Goal: Task Accomplishment & Management: Use online tool/utility

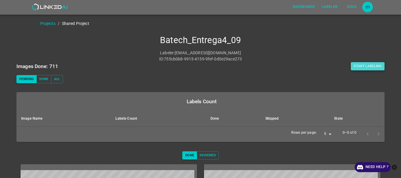
click at [356, 68] on button "Start Labeling" at bounding box center [368, 66] width 34 height 8
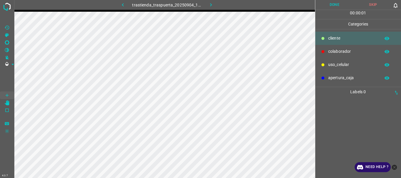
click at [331, 54] on p "colaborador" at bounding box center [352, 51] width 49 height 6
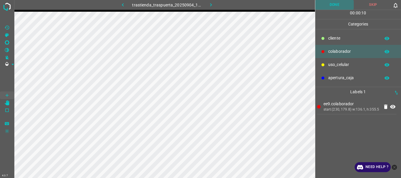
click at [336, 1] on button "Done" at bounding box center [334, 5] width 39 height 10
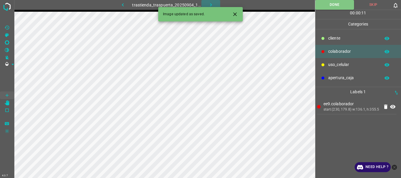
click at [210, 4] on icon "button" at bounding box center [211, 5] width 6 height 6
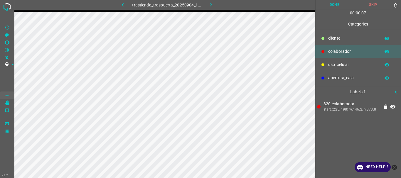
click at [332, 9] on button "Done" at bounding box center [334, 5] width 39 height 10
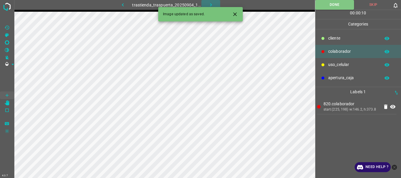
click at [214, 3] on button "button" at bounding box center [210, 5] width 19 height 10
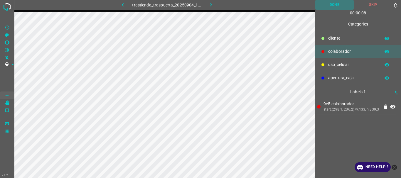
click at [337, 4] on button "Done" at bounding box center [334, 5] width 39 height 10
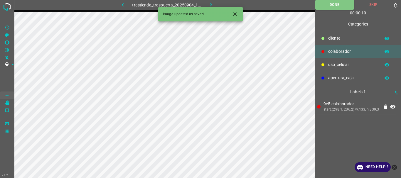
click at [209, 4] on icon "button" at bounding box center [211, 5] width 6 height 6
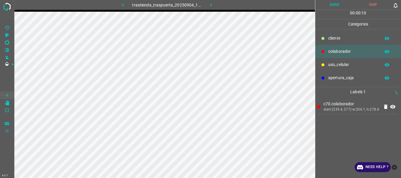
click at [336, 9] on button "Done" at bounding box center [334, 5] width 39 height 10
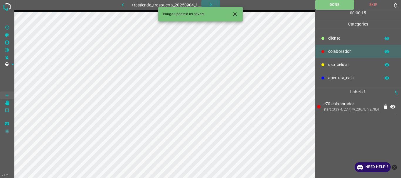
click at [210, 2] on icon "button" at bounding box center [211, 5] width 6 height 6
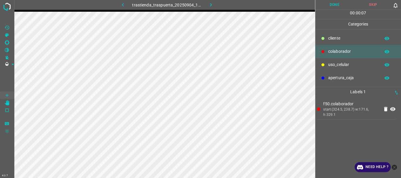
click at [331, 6] on button "Done" at bounding box center [334, 5] width 39 height 10
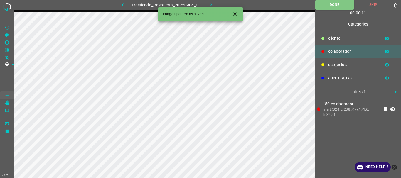
click at [207, 3] on button "button" at bounding box center [210, 5] width 19 height 10
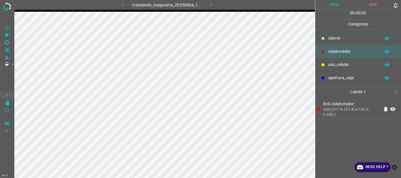
click at [330, 6] on button "Done" at bounding box center [334, 5] width 39 height 10
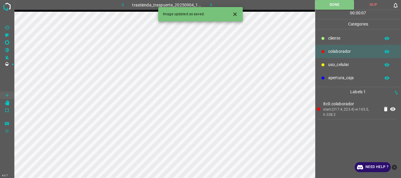
click at [214, 4] on button "button" at bounding box center [210, 5] width 19 height 10
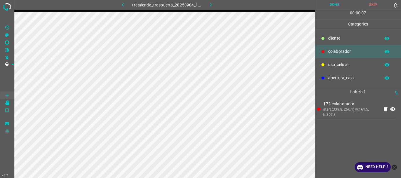
click at [337, 8] on button "Done" at bounding box center [334, 5] width 39 height 10
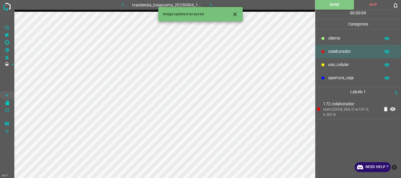
click at [213, 4] on icon "button" at bounding box center [211, 5] width 6 height 6
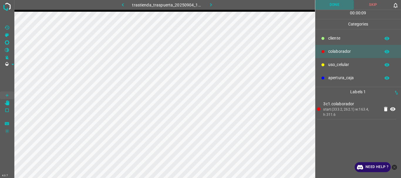
click at [342, 3] on button "Done" at bounding box center [334, 5] width 39 height 10
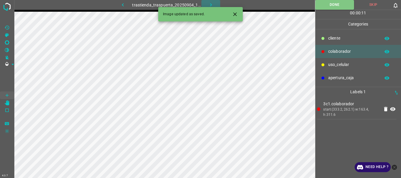
click at [208, 4] on icon "button" at bounding box center [211, 5] width 6 height 6
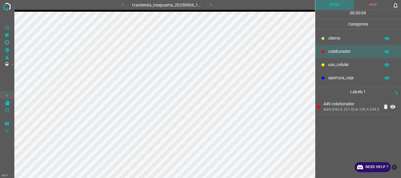
click at [332, 6] on button "Done" at bounding box center [334, 5] width 39 height 10
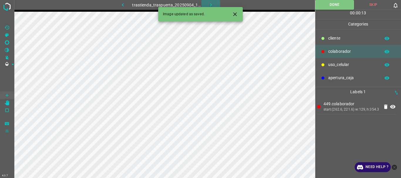
click at [210, 5] on icon "button" at bounding box center [211, 5] width 6 height 6
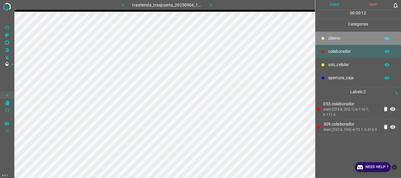
click at [331, 39] on p "cliente" at bounding box center [352, 38] width 49 height 6
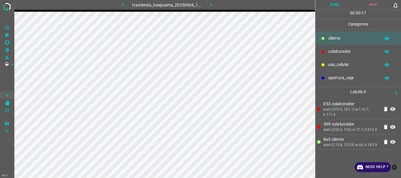
click at [334, 9] on button "Done" at bounding box center [334, 5] width 39 height 10
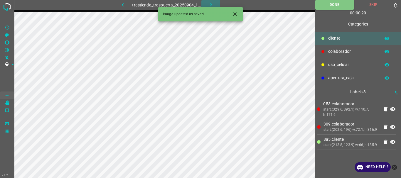
click at [211, 4] on icon "button" at bounding box center [211, 5] width 6 height 6
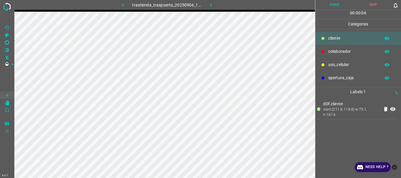
click at [322, 62] on div at bounding box center [323, 65] width 6 height 6
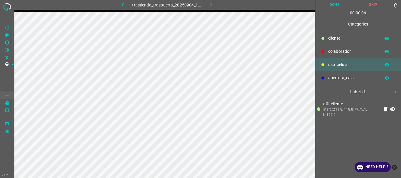
click at [338, 52] on p "colaborador" at bounding box center [352, 51] width 49 height 6
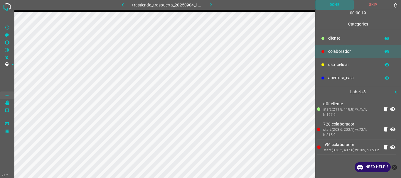
click at [329, 1] on button "Done" at bounding box center [334, 5] width 39 height 10
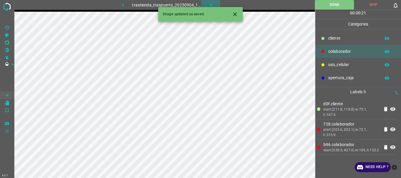
click at [210, 4] on icon "button" at bounding box center [211, 4] width 2 height 3
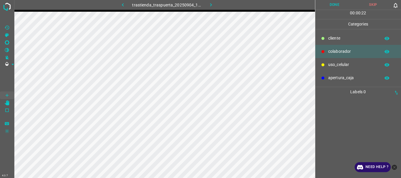
click at [328, 39] on p "cliente" at bounding box center [352, 38] width 49 height 6
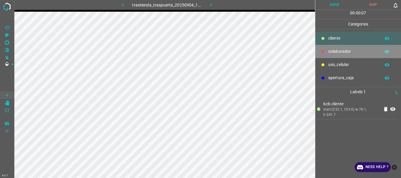
click at [330, 55] on div "colaborador" at bounding box center [358, 51] width 86 height 13
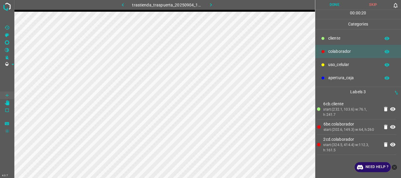
click at [334, 5] on button "Done" at bounding box center [334, 5] width 39 height 10
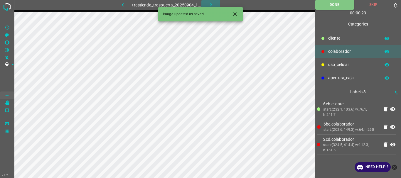
click at [212, 3] on icon "button" at bounding box center [211, 5] width 6 height 6
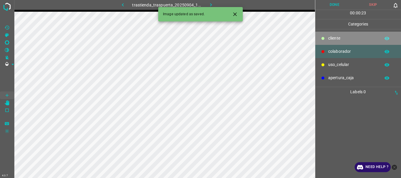
click at [337, 39] on p "cliente" at bounding box center [352, 38] width 49 height 6
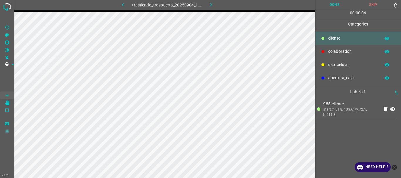
click at [323, 51] on icon at bounding box center [322, 51] width 3 height 3
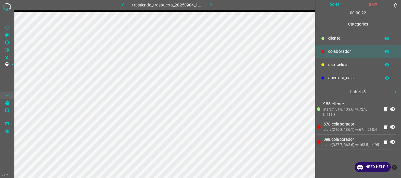
click at [327, 3] on button "Done" at bounding box center [334, 5] width 39 height 10
click at [208, 3] on icon "button" at bounding box center [211, 5] width 6 height 6
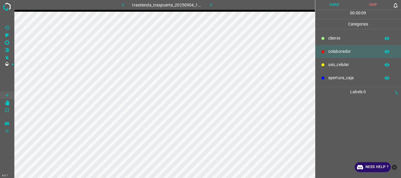
click at [330, 36] on p "cliente" at bounding box center [352, 38] width 49 height 6
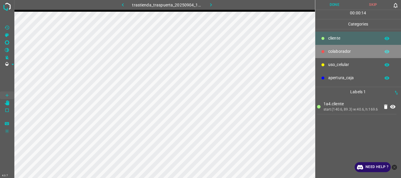
click at [329, 50] on p "colaborador" at bounding box center [352, 51] width 49 height 6
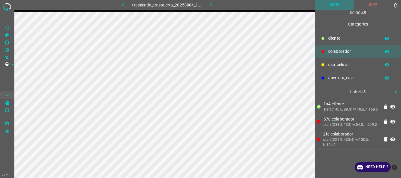
click at [335, 8] on button "Done" at bounding box center [334, 5] width 39 height 10
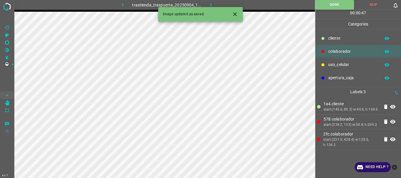
click at [207, 3] on button "button" at bounding box center [210, 5] width 19 height 10
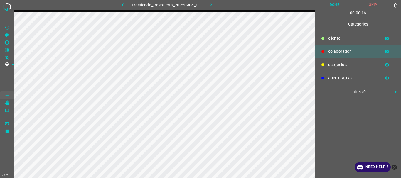
click at [326, 32] on div "cliente" at bounding box center [358, 38] width 86 height 13
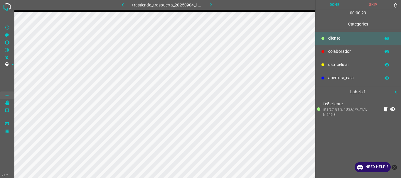
click at [342, 48] on div "colaborador" at bounding box center [358, 51] width 86 height 13
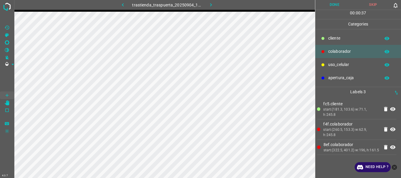
click at [330, 2] on button "Done" at bounding box center [334, 5] width 39 height 10
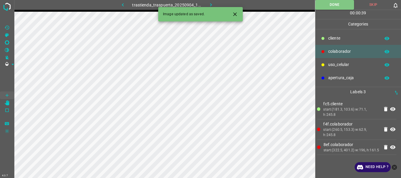
click at [210, 2] on icon "button" at bounding box center [211, 5] width 6 height 6
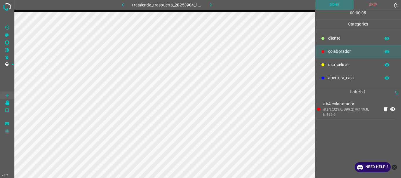
click at [327, 4] on button "Done" at bounding box center [334, 5] width 39 height 10
click at [212, 2] on icon "button" at bounding box center [211, 5] width 6 height 6
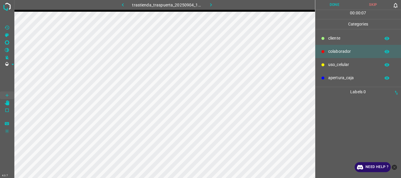
click at [336, 63] on p "uso_celular" at bounding box center [352, 65] width 49 height 6
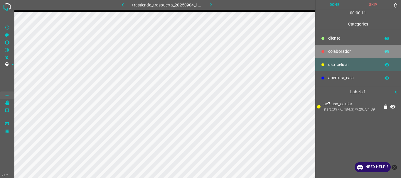
click at [335, 49] on p "colaborador" at bounding box center [352, 51] width 49 height 6
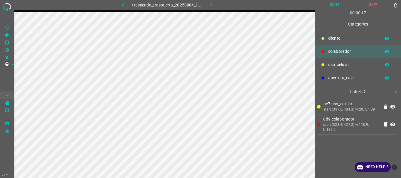
click at [333, 2] on button "Done" at bounding box center [334, 5] width 39 height 10
click at [212, 3] on icon "button" at bounding box center [211, 5] width 6 height 6
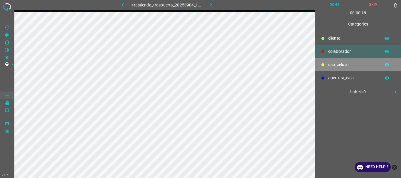
click at [328, 69] on div "uso_celular" at bounding box center [358, 64] width 86 height 13
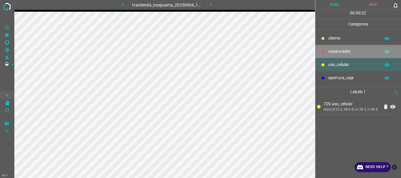
click at [341, 47] on div "colaborador" at bounding box center [358, 51] width 86 height 13
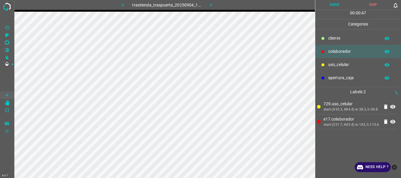
click at [338, 3] on button "Done" at bounding box center [334, 5] width 39 height 10
click at [207, 6] on button "button" at bounding box center [210, 5] width 19 height 10
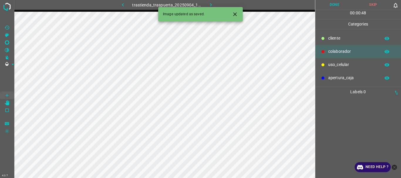
click at [330, 66] on p "uso_celular" at bounding box center [352, 65] width 49 height 6
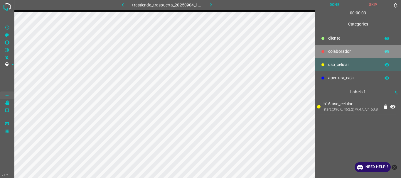
click at [353, 47] on div "colaborador" at bounding box center [358, 51] width 86 height 13
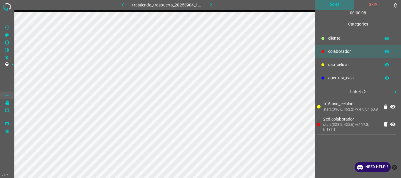
click at [336, 9] on button "Done" at bounding box center [334, 5] width 39 height 10
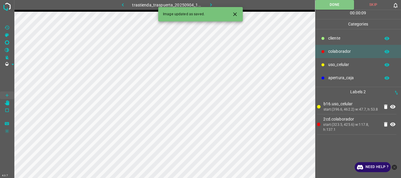
click at [212, 7] on div "Image updated as saved." at bounding box center [200, 14] width 85 height 14
click at [209, 4] on icon "button" at bounding box center [211, 5] width 6 height 6
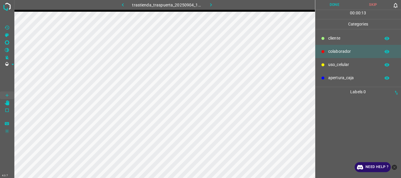
click at [329, 67] on p "uso_celular" at bounding box center [352, 65] width 49 height 6
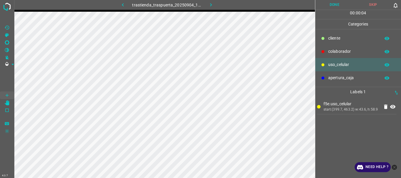
click at [342, 53] on p "colaborador" at bounding box center [352, 51] width 49 height 6
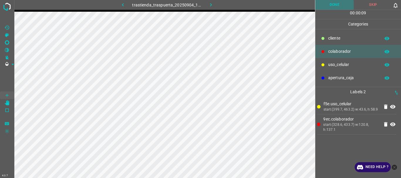
click at [336, 10] on button "Done" at bounding box center [334, 5] width 39 height 10
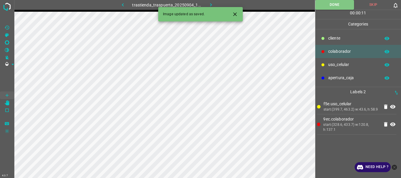
click at [210, 4] on icon "button" at bounding box center [211, 5] width 6 height 6
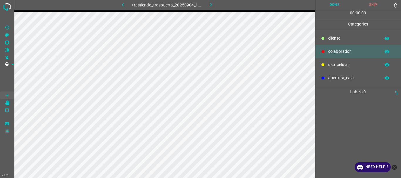
click at [325, 68] on div at bounding box center [323, 65] width 6 height 6
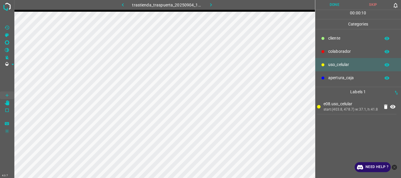
click at [352, 49] on p "colaborador" at bounding box center [352, 51] width 49 height 6
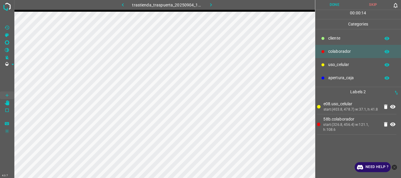
click at [334, 4] on button "Done" at bounding box center [334, 5] width 39 height 10
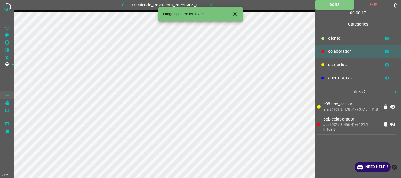
click at [212, 4] on icon "button" at bounding box center [211, 5] width 6 height 6
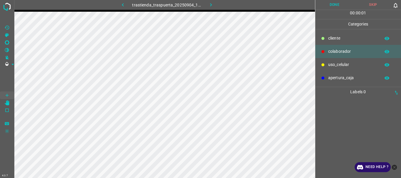
click at [334, 64] on p "uso_celular" at bounding box center [352, 65] width 49 height 6
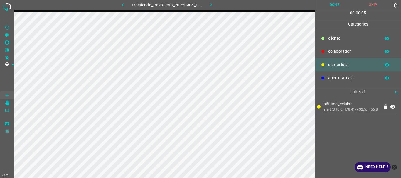
click at [331, 53] on p "colaborador" at bounding box center [352, 51] width 49 height 6
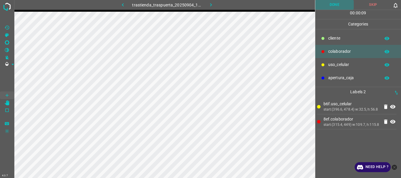
click at [331, 5] on button "Done" at bounding box center [334, 5] width 39 height 10
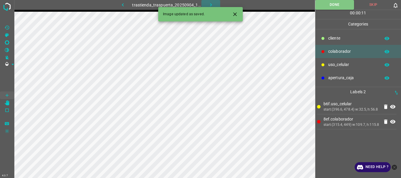
click at [213, 6] on icon "button" at bounding box center [211, 5] width 6 height 6
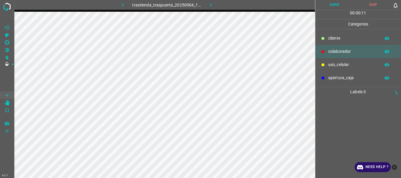
click at [341, 67] on p "uso_celular" at bounding box center [352, 65] width 49 height 6
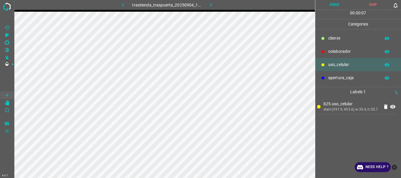
click at [348, 53] on p "colaborador" at bounding box center [352, 51] width 49 height 6
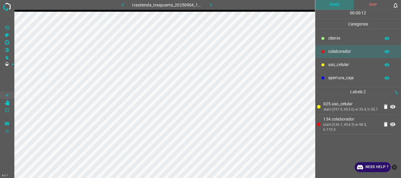
click at [337, 9] on button "Done" at bounding box center [334, 5] width 39 height 10
click at [212, 3] on icon "button" at bounding box center [211, 5] width 6 height 6
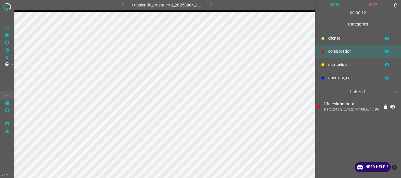
click at [329, 63] on p "uso_celular" at bounding box center [352, 65] width 49 height 6
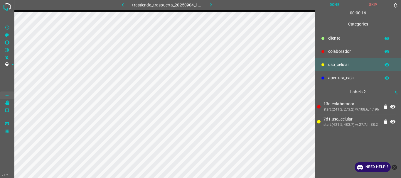
click at [329, 50] on p "colaborador" at bounding box center [352, 51] width 49 height 6
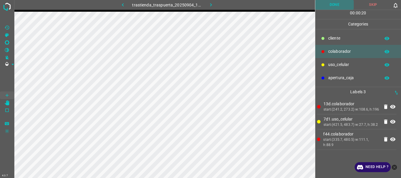
click at [334, 3] on button "Done" at bounding box center [334, 5] width 39 height 10
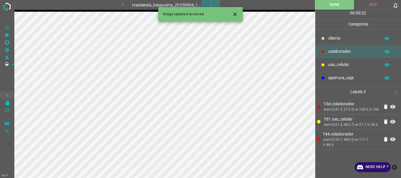
click at [213, 6] on icon "button" at bounding box center [211, 5] width 6 height 6
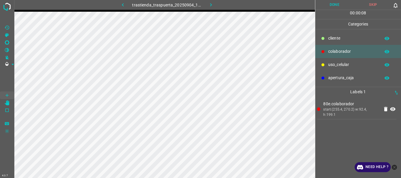
click at [331, 64] on p "uso_celular" at bounding box center [352, 65] width 49 height 6
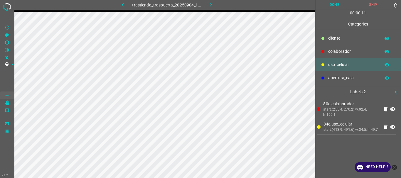
click at [325, 53] on div at bounding box center [323, 52] width 6 height 6
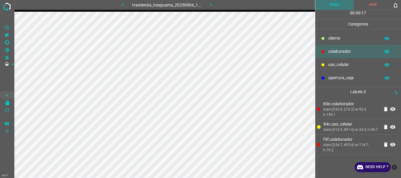
click at [330, 5] on button "Done" at bounding box center [334, 5] width 39 height 10
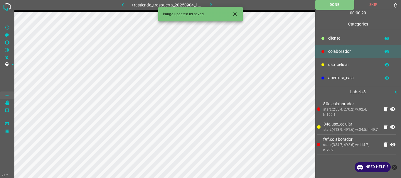
click at [213, 5] on icon "button" at bounding box center [211, 5] width 6 height 6
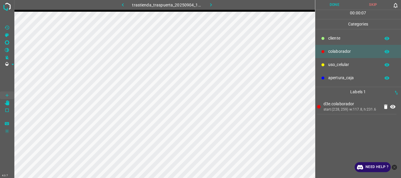
click at [338, 65] on p "uso_celular" at bounding box center [352, 65] width 49 height 6
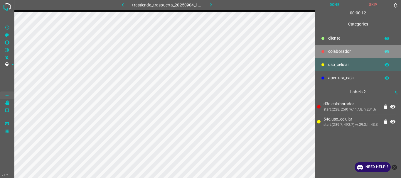
click at [336, 48] on div "colaborador" at bounding box center [358, 51] width 86 height 13
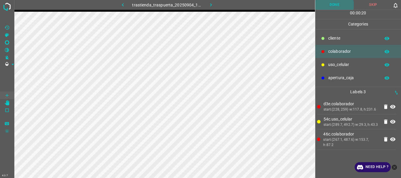
click at [328, 5] on button "Done" at bounding box center [334, 5] width 39 height 10
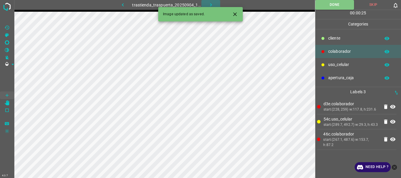
click at [209, 2] on icon "button" at bounding box center [211, 5] width 6 height 6
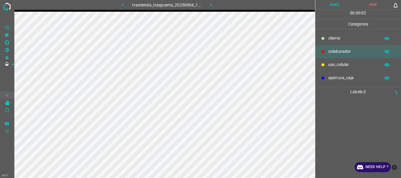
click at [334, 66] on p "uso_celular" at bounding box center [352, 65] width 49 height 6
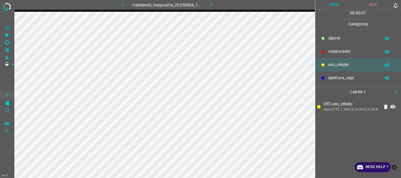
click at [330, 49] on p "colaborador" at bounding box center [352, 51] width 49 height 6
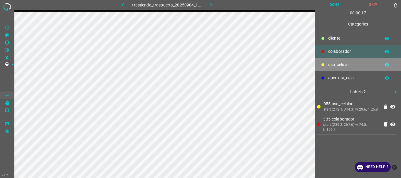
click at [341, 65] on p "uso_celular" at bounding box center [352, 65] width 49 height 6
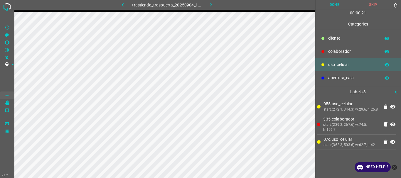
click at [335, 54] on p "colaborador" at bounding box center [352, 51] width 49 height 6
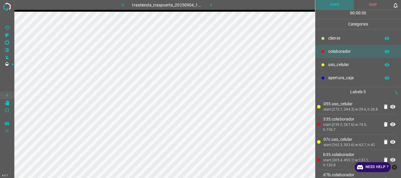
click at [330, 4] on button "Done" at bounding box center [334, 5] width 39 height 10
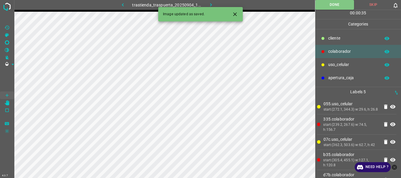
click at [210, 4] on icon "button" at bounding box center [211, 5] width 6 height 6
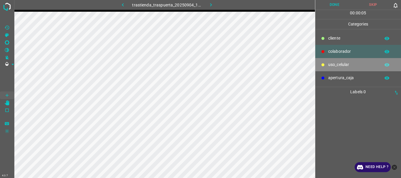
click at [337, 62] on p "uso_celular" at bounding box center [352, 65] width 49 height 6
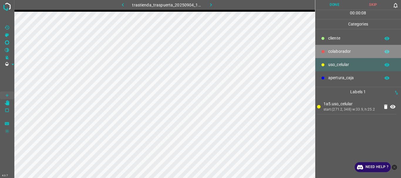
click at [323, 50] on icon at bounding box center [323, 52] width 4 height 4
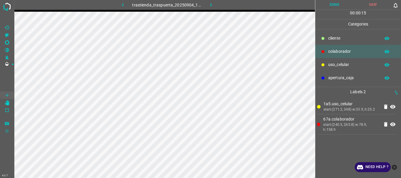
click at [320, 65] on div at bounding box center [323, 65] width 6 height 6
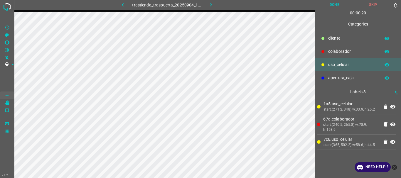
click at [334, 53] on p "colaborador" at bounding box center [352, 51] width 49 height 6
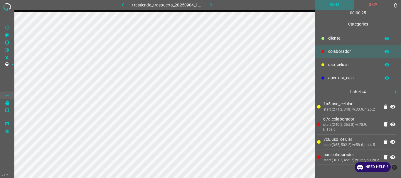
click at [323, 4] on button "Done" at bounding box center [334, 5] width 39 height 10
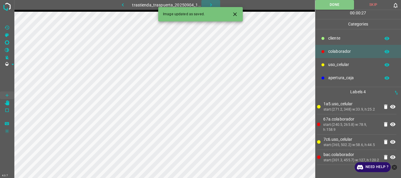
click at [210, 3] on icon "button" at bounding box center [211, 5] width 6 height 6
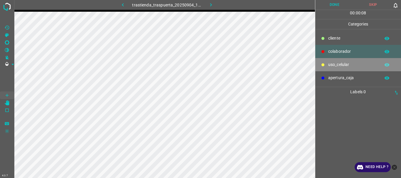
click at [333, 67] on p "uso_celular" at bounding box center [352, 65] width 49 height 6
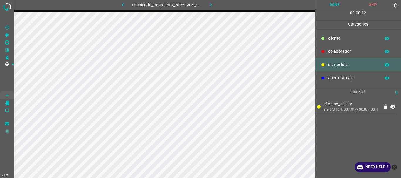
click at [334, 49] on p "colaborador" at bounding box center [352, 51] width 49 height 6
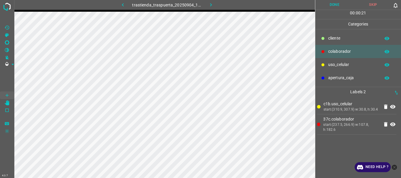
click at [349, 68] on p "uso_celular" at bounding box center [352, 65] width 49 height 6
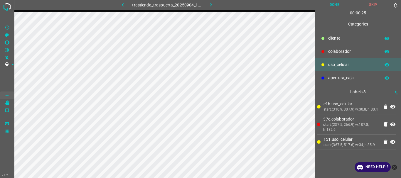
click at [338, 50] on p "colaborador" at bounding box center [352, 51] width 49 height 6
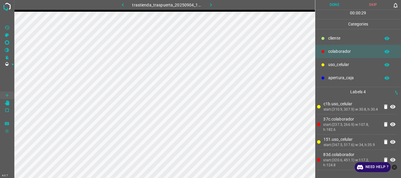
drag, startPoint x: 339, startPoint y: 5, endPoint x: 327, endPoint y: 7, distance: 12.5
click at [339, 5] on button "Done" at bounding box center [334, 5] width 39 height 10
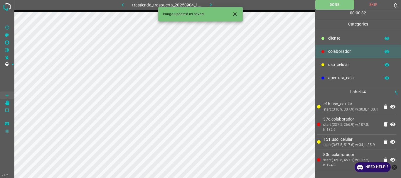
click at [209, 1] on button "button" at bounding box center [210, 5] width 19 height 10
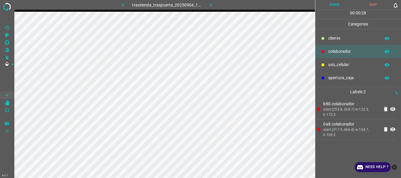
click at [332, 1] on button "Done" at bounding box center [334, 5] width 39 height 10
click at [209, 3] on icon "button" at bounding box center [211, 5] width 6 height 6
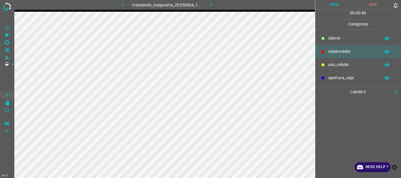
click at [333, 64] on p "uso_celular" at bounding box center [352, 65] width 49 height 6
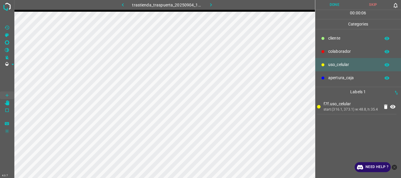
click at [328, 50] on div "colaborador" at bounding box center [358, 51] width 86 height 13
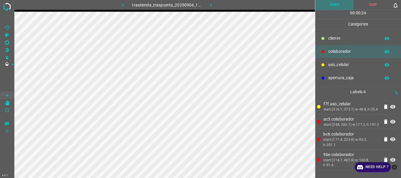
click at [331, 4] on button "Done" at bounding box center [334, 5] width 39 height 10
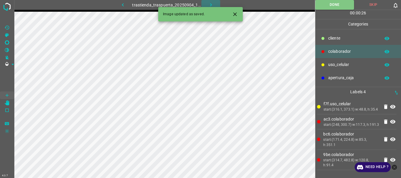
click at [209, 3] on icon "button" at bounding box center [211, 5] width 6 height 6
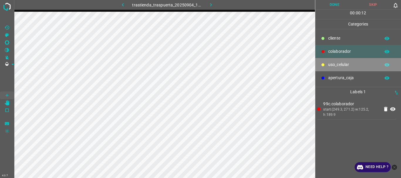
click at [339, 63] on p "uso_celular" at bounding box center [352, 65] width 49 height 6
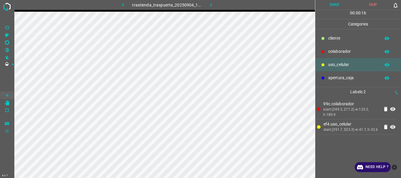
click at [334, 53] on p "colaborador" at bounding box center [352, 51] width 49 height 6
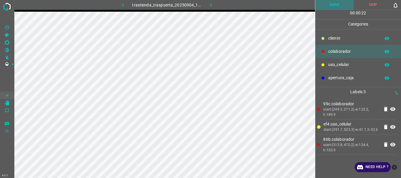
click at [331, 4] on button "Done" at bounding box center [334, 5] width 39 height 10
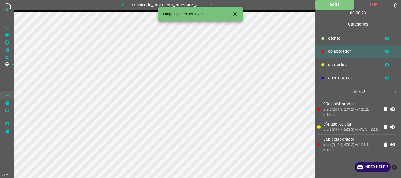
click at [215, 8] on div "Image updated as saved." at bounding box center [200, 14] width 85 height 14
click at [208, 2] on icon "button" at bounding box center [211, 5] width 6 height 6
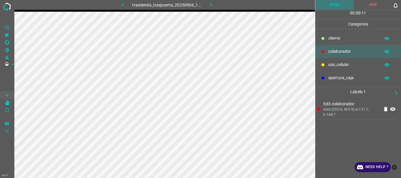
click at [330, 3] on button "Done" at bounding box center [334, 5] width 39 height 10
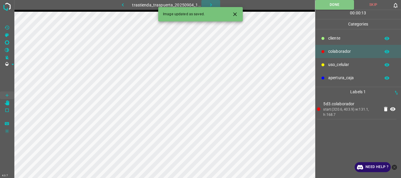
click at [211, 3] on icon "button" at bounding box center [211, 5] width 6 height 6
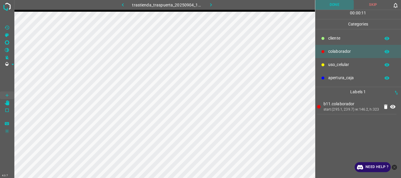
click at [329, 6] on button "Done" at bounding box center [334, 5] width 39 height 10
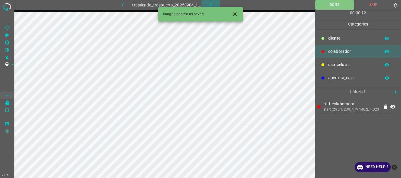
click at [213, 3] on icon "button" at bounding box center [211, 5] width 6 height 6
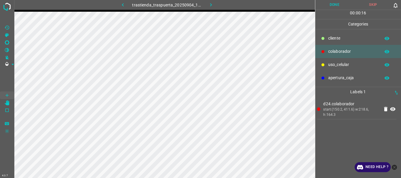
click at [331, 2] on button "Done" at bounding box center [334, 5] width 39 height 10
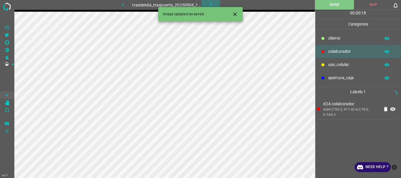
click at [210, 2] on icon "button" at bounding box center [211, 5] width 6 height 6
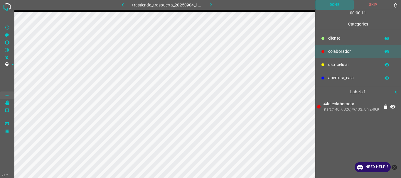
click at [336, 8] on button "Done" at bounding box center [334, 5] width 39 height 10
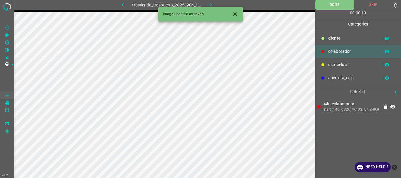
click at [208, 3] on icon "button" at bounding box center [211, 5] width 6 height 6
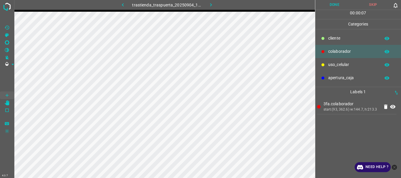
click at [338, 1] on button "Done" at bounding box center [334, 5] width 39 height 10
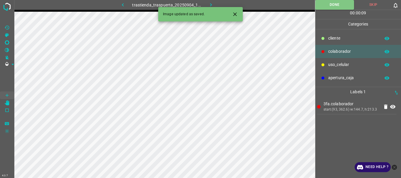
click at [208, 2] on icon "button" at bounding box center [211, 5] width 6 height 6
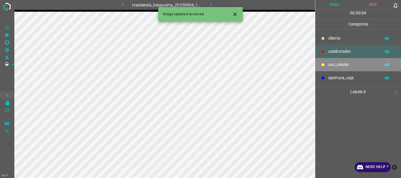
click at [323, 65] on icon at bounding box center [322, 64] width 3 height 3
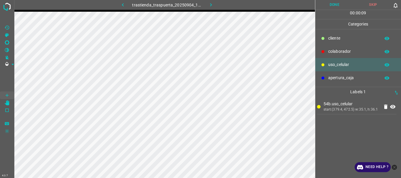
click at [337, 47] on div "colaborador" at bounding box center [358, 51] width 86 height 13
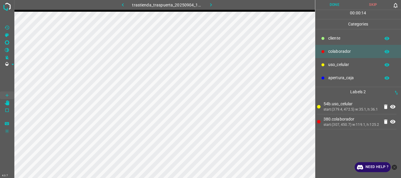
click at [330, 5] on button "Done" at bounding box center [334, 5] width 39 height 10
click at [210, 6] on icon "button" at bounding box center [211, 5] width 6 height 6
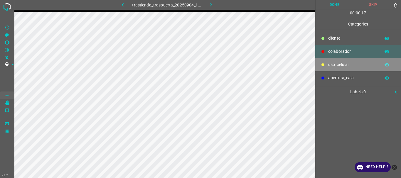
click at [332, 68] on div "uso_celular" at bounding box center [358, 64] width 86 height 13
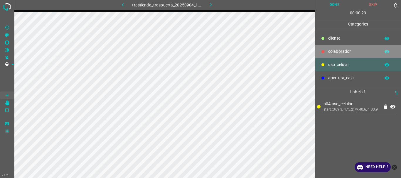
click at [338, 55] on div "colaborador" at bounding box center [358, 51] width 86 height 13
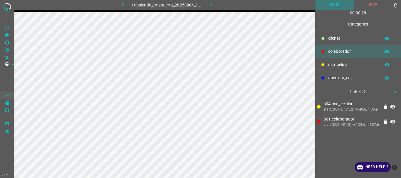
click at [333, 4] on button "Done" at bounding box center [334, 5] width 39 height 10
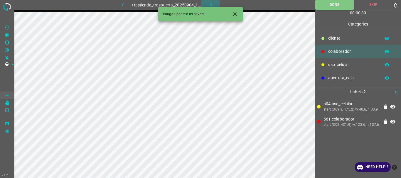
click at [213, 4] on icon "button" at bounding box center [211, 5] width 6 height 6
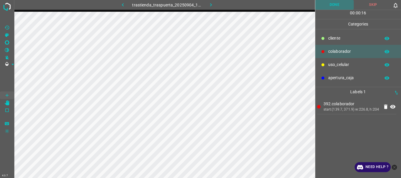
click at [329, 6] on button "Done" at bounding box center [334, 5] width 39 height 10
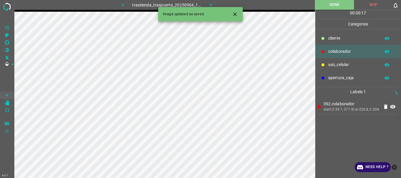
click at [213, 3] on icon "button" at bounding box center [211, 5] width 6 height 6
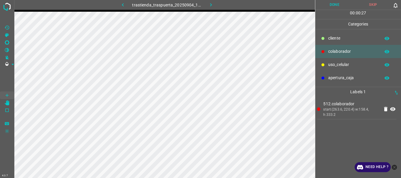
click at [333, 6] on button "Done" at bounding box center [334, 5] width 39 height 10
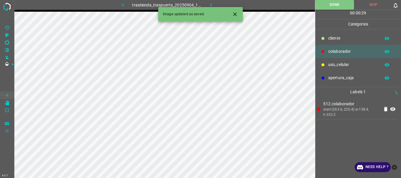
click at [208, 2] on icon "button" at bounding box center [211, 5] width 6 height 6
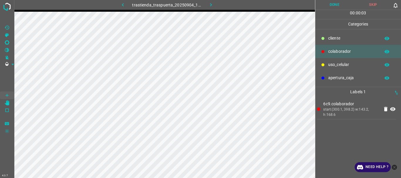
click at [333, 9] on button "Done" at bounding box center [334, 5] width 39 height 10
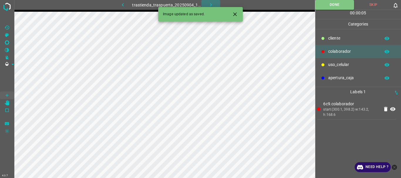
click at [208, 6] on icon "button" at bounding box center [211, 5] width 6 height 6
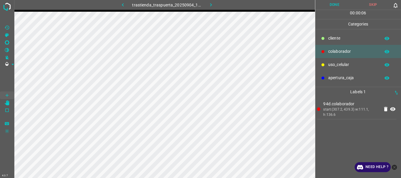
click at [334, 11] on div "00 : 00 : 06" at bounding box center [358, 14] width 86 height 9
click at [332, 8] on button "Done" at bounding box center [334, 5] width 39 height 10
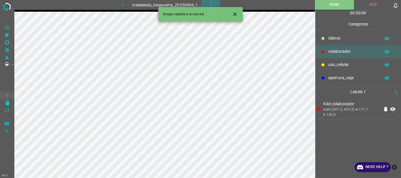
click at [212, 4] on icon "button" at bounding box center [211, 5] width 6 height 6
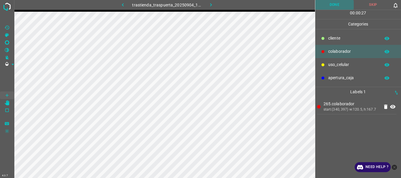
click at [333, 3] on button "Done" at bounding box center [334, 5] width 39 height 10
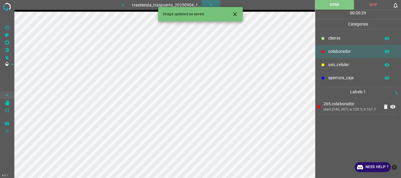
click at [210, 5] on icon "button" at bounding box center [211, 5] width 6 height 6
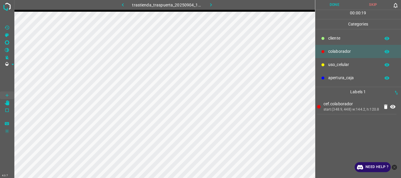
click at [331, 6] on button "Done" at bounding box center [334, 5] width 39 height 10
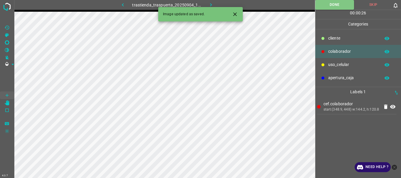
click at [208, 6] on icon "button" at bounding box center [211, 5] width 6 height 6
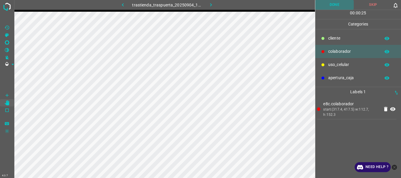
click at [338, 6] on button "Done" at bounding box center [334, 5] width 39 height 10
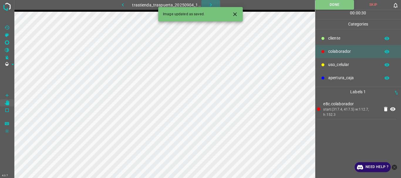
click at [208, 3] on icon "button" at bounding box center [211, 5] width 6 height 6
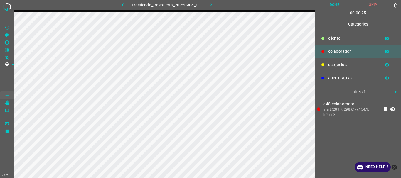
click at [334, 2] on button "Done" at bounding box center [334, 5] width 39 height 10
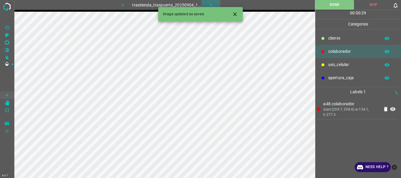
click at [210, 4] on icon "button" at bounding box center [211, 4] width 2 height 3
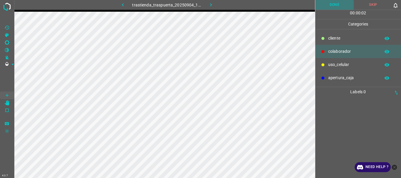
click at [327, 5] on button "Done" at bounding box center [334, 5] width 39 height 10
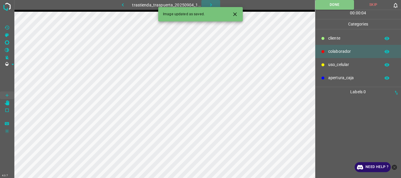
click at [210, 4] on icon "button" at bounding box center [211, 4] width 2 height 3
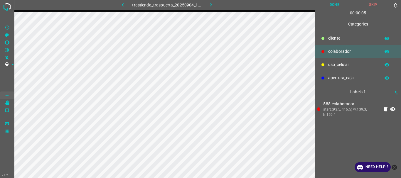
click at [333, 8] on button "Done" at bounding box center [334, 5] width 39 height 10
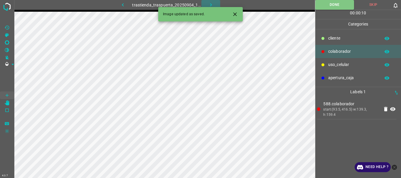
click at [211, 5] on icon "button" at bounding box center [211, 5] width 6 height 6
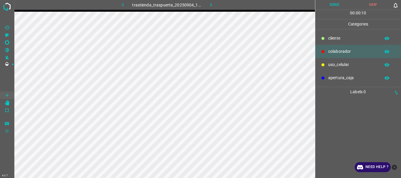
click at [331, 4] on button "Done" at bounding box center [334, 5] width 39 height 10
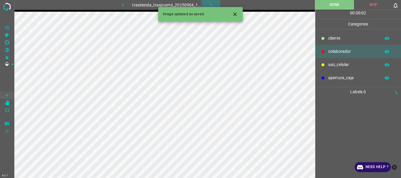
click at [213, 4] on icon "button" at bounding box center [211, 5] width 6 height 6
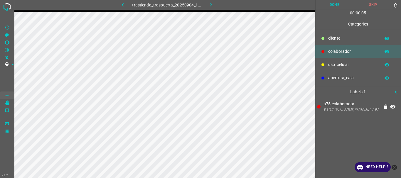
click at [337, 8] on button "Done" at bounding box center [334, 5] width 39 height 10
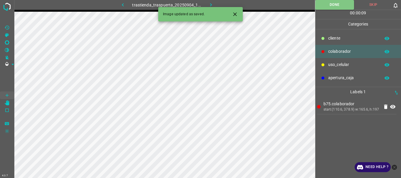
click at [208, 3] on icon "button" at bounding box center [211, 5] width 6 height 6
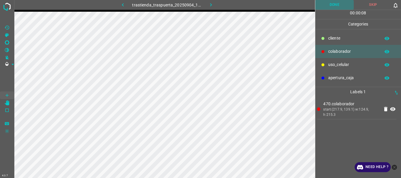
click at [329, 3] on button "Done" at bounding box center [334, 5] width 39 height 10
click at [208, 2] on icon "button" at bounding box center [211, 5] width 6 height 6
click at [335, 3] on button "Done" at bounding box center [334, 5] width 39 height 10
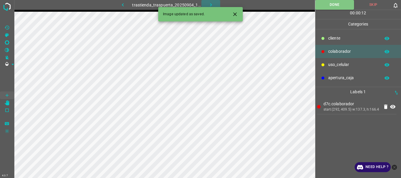
click at [211, 5] on icon "button" at bounding box center [211, 5] width 6 height 6
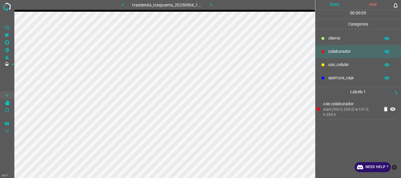
click at [333, 6] on button "Done" at bounding box center [334, 5] width 39 height 10
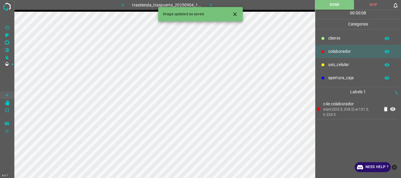
click at [207, 2] on button "button" at bounding box center [210, 5] width 19 height 10
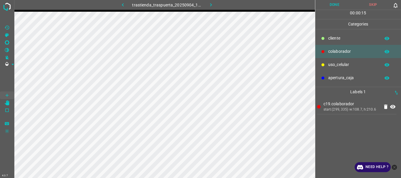
click at [342, 5] on button "Done" at bounding box center [334, 5] width 39 height 10
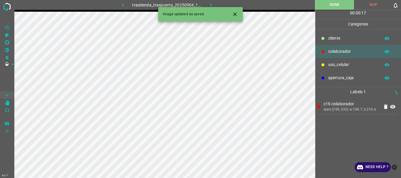
click at [206, 5] on button "button" at bounding box center [210, 5] width 19 height 10
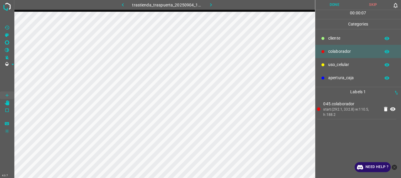
click at [328, 8] on button "Done" at bounding box center [334, 5] width 39 height 10
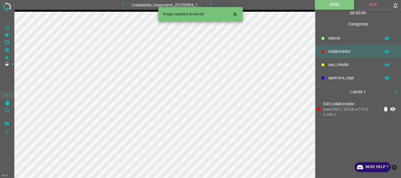
click at [211, 4] on icon "button" at bounding box center [211, 5] width 6 height 6
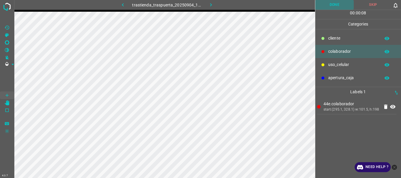
click at [337, 4] on button "Done" at bounding box center [334, 5] width 39 height 10
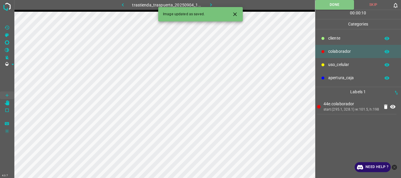
click at [211, 1] on button "button" at bounding box center [210, 5] width 19 height 10
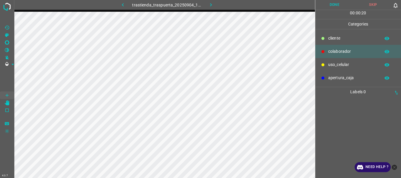
click at [325, 64] on div at bounding box center [323, 65] width 6 height 6
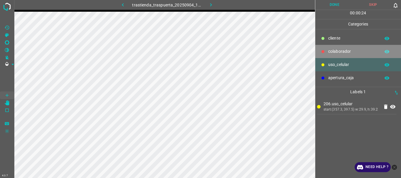
click at [337, 49] on p "colaborador" at bounding box center [352, 51] width 49 height 6
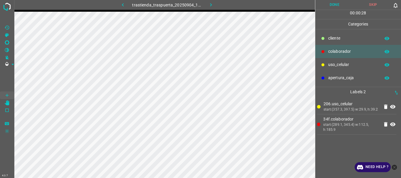
click at [336, 6] on button "Done" at bounding box center [334, 5] width 39 height 10
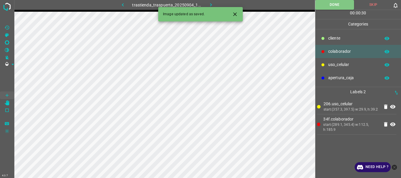
click at [210, 4] on icon "button" at bounding box center [211, 4] width 2 height 3
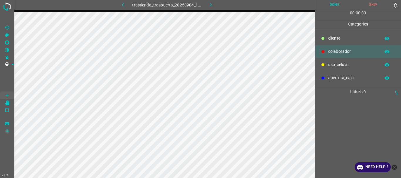
click at [341, 63] on p "uso_celular" at bounding box center [352, 65] width 49 height 6
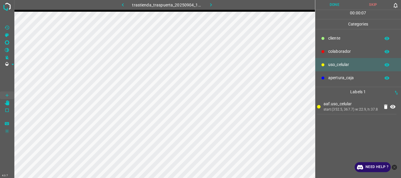
click at [339, 50] on p "colaborador" at bounding box center [352, 51] width 49 height 6
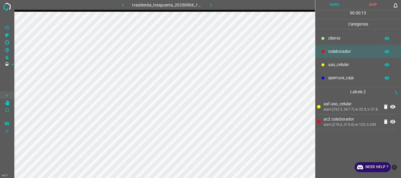
click at [330, 4] on button "Done" at bounding box center [334, 5] width 39 height 10
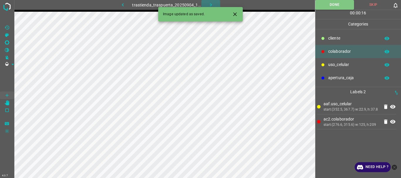
click at [214, 2] on button "button" at bounding box center [210, 5] width 19 height 10
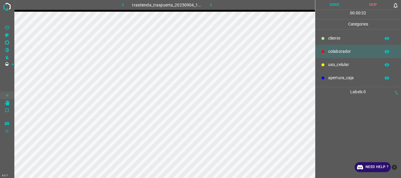
click at [333, 65] on p "uso_celular" at bounding box center [352, 65] width 49 height 6
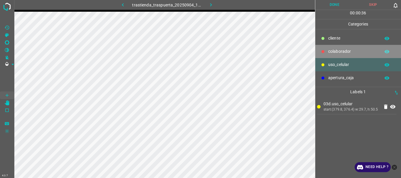
click at [335, 51] on p "colaborador" at bounding box center [352, 51] width 49 height 6
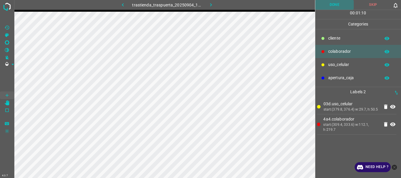
click at [330, 4] on button "Done" at bounding box center [334, 5] width 39 height 10
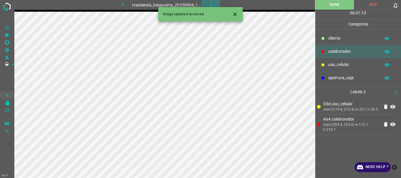
click at [215, 5] on button "button" at bounding box center [210, 5] width 19 height 10
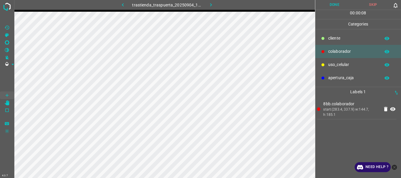
click at [327, 6] on button "Done" at bounding box center [334, 5] width 39 height 10
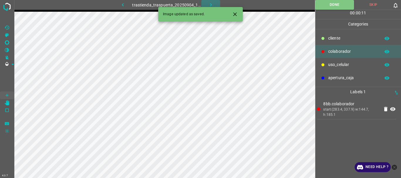
click at [213, 5] on icon "button" at bounding box center [211, 5] width 6 height 6
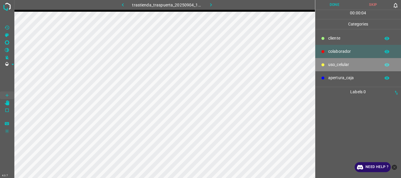
click at [323, 66] on icon at bounding box center [322, 64] width 3 height 3
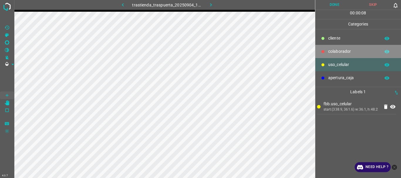
click at [340, 48] on p "colaborador" at bounding box center [352, 51] width 49 height 6
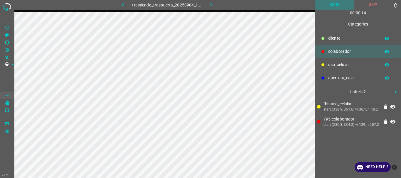
click at [336, 7] on button "Done" at bounding box center [334, 5] width 39 height 10
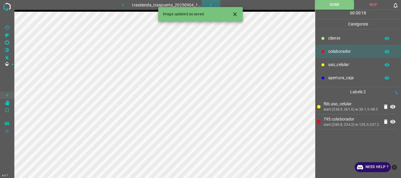
click at [212, 4] on icon "button" at bounding box center [211, 5] width 6 height 6
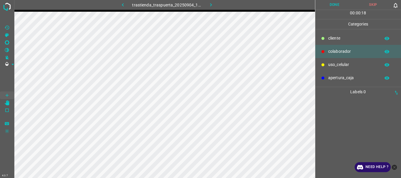
click at [347, 65] on p "uso_celular" at bounding box center [352, 65] width 49 height 6
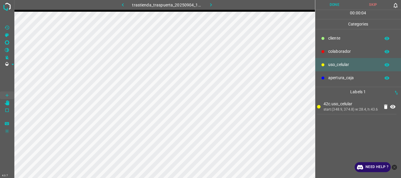
click at [339, 51] on p "colaborador" at bounding box center [352, 51] width 49 height 6
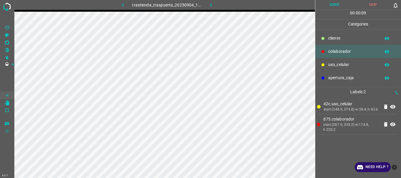
click at [340, 6] on button "Done" at bounding box center [334, 5] width 39 height 10
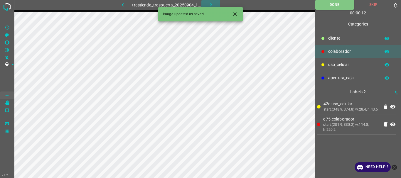
click at [210, 6] on icon "button" at bounding box center [211, 5] width 6 height 6
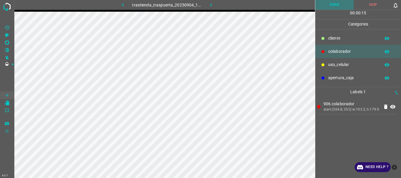
click at [339, 5] on button "Done" at bounding box center [334, 5] width 39 height 10
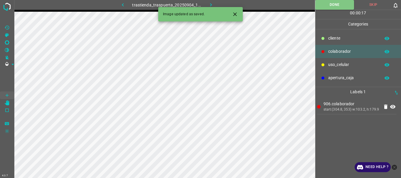
click at [210, 2] on icon "button" at bounding box center [211, 5] width 6 height 6
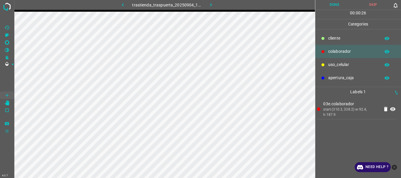
click at [331, 8] on button "Done" at bounding box center [334, 5] width 39 height 10
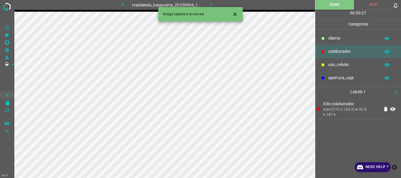
click at [212, 5] on icon "button" at bounding box center [211, 5] width 6 height 6
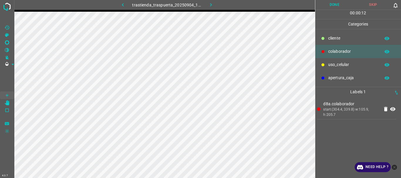
click at [323, 4] on button "Done" at bounding box center [334, 5] width 39 height 10
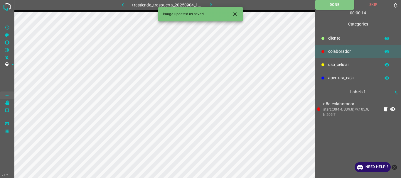
click at [210, 4] on icon "button" at bounding box center [211, 4] width 2 height 3
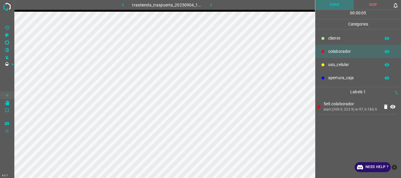
click at [332, 7] on button "Done" at bounding box center [334, 5] width 39 height 10
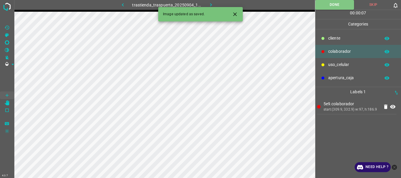
click at [205, 2] on button "button" at bounding box center [210, 5] width 19 height 10
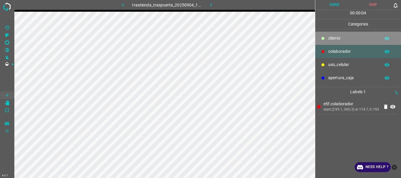
click at [333, 40] on p "cliente" at bounding box center [352, 38] width 49 height 6
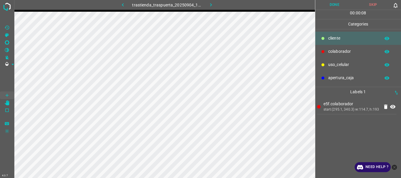
click at [328, 2] on button "Done" at bounding box center [334, 5] width 39 height 10
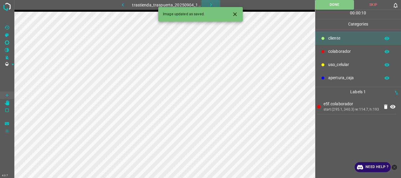
click at [212, 4] on icon "button" at bounding box center [211, 5] width 6 height 6
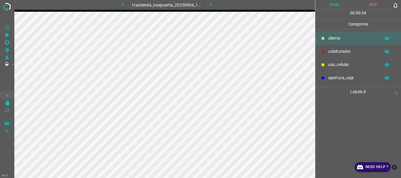
click at [344, 51] on p "colaborador" at bounding box center [352, 51] width 49 height 6
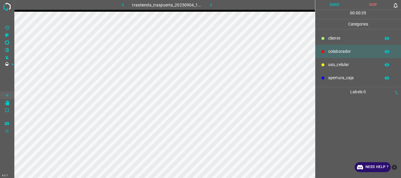
click at [344, 51] on p "colaborador" at bounding box center [352, 51] width 49 height 6
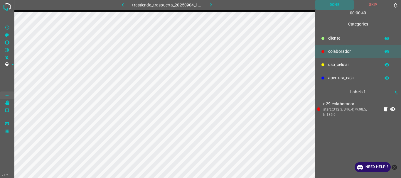
click at [327, 5] on button "Done" at bounding box center [334, 5] width 39 height 10
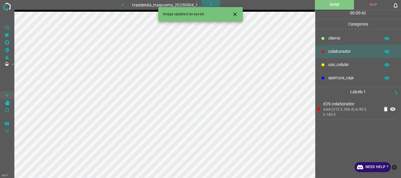
click at [208, 4] on icon "button" at bounding box center [211, 5] width 6 height 6
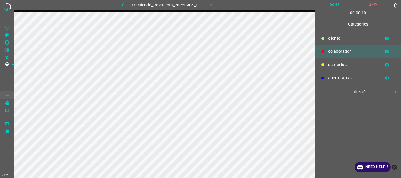
click at [329, 65] on p "uso_celular" at bounding box center [352, 65] width 49 height 6
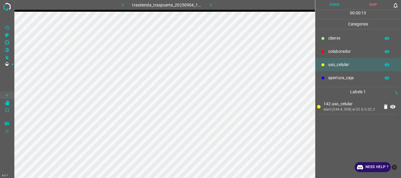
click at [339, 49] on p "colaborador" at bounding box center [352, 51] width 49 height 6
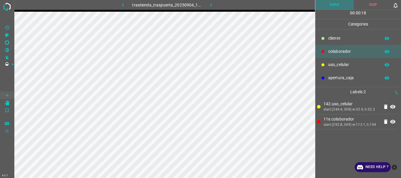
click at [338, 4] on button "Done" at bounding box center [334, 5] width 39 height 10
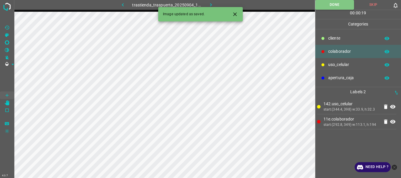
click at [212, 4] on icon "button" at bounding box center [211, 5] width 6 height 6
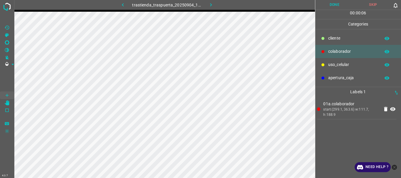
click at [328, 4] on button "Done" at bounding box center [334, 5] width 39 height 10
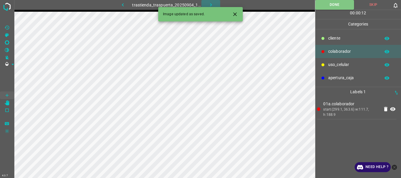
click at [211, 4] on icon "button" at bounding box center [211, 4] width 2 height 3
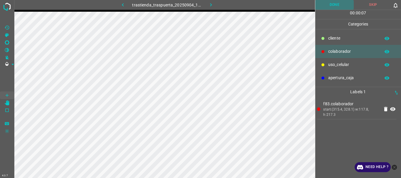
click at [330, 7] on button "Done" at bounding box center [334, 5] width 39 height 10
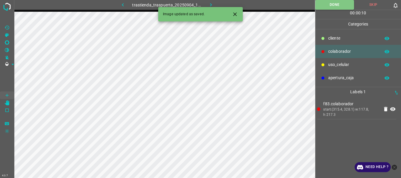
click at [214, 3] on button "button" at bounding box center [210, 5] width 19 height 10
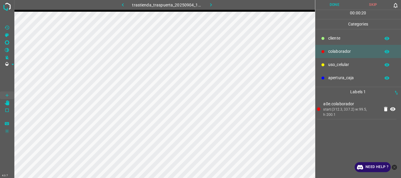
click at [331, 4] on button "Done" at bounding box center [334, 5] width 39 height 10
click at [392, 107] on icon at bounding box center [392, 109] width 7 height 7
click at [391, 108] on icon at bounding box center [392, 109] width 7 height 7
click at [210, 8] on icon "button" at bounding box center [211, 5] width 6 height 6
click at [352, 63] on p "uso_celular" at bounding box center [352, 65] width 49 height 6
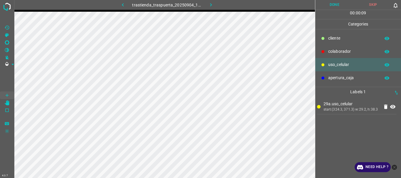
click at [347, 54] on p "colaborador" at bounding box center [352, 51] width 49 height 6
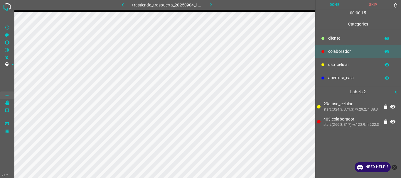
click at [335, 3] on button "Done" at bounding box center [334, 5] width 39 height 10
click at [211, 6] on icon "button" at bounding box center [211, 5] width 6 height 6
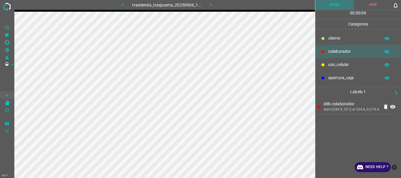
click at [335, 5] on button "Done" at bounding box center [334, 5] width 39 height 10
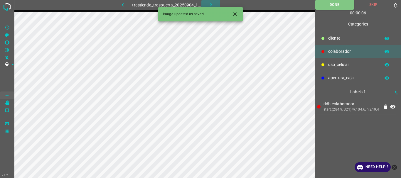
click at [209, 4] on icon "button" at bounding box center [211, 5] width 6 height 6
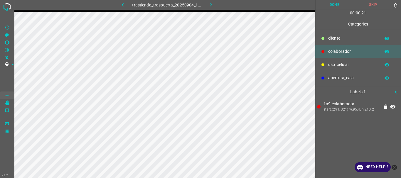
click at [328, 6] on button "Done" at bounding box center [334, 5] width 39 height 10
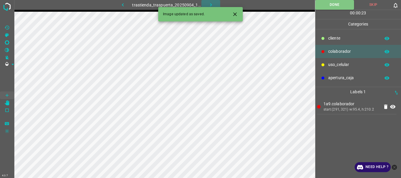
click at [209, 4] on icon "button" at bounding box center [211, 5] width 6 height 6
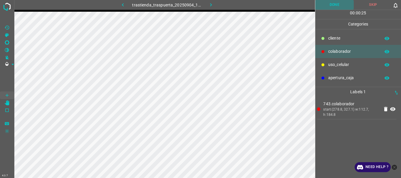
click at [340, 5] on button "Done" at bounding box center [334, 5] width 39 height 10
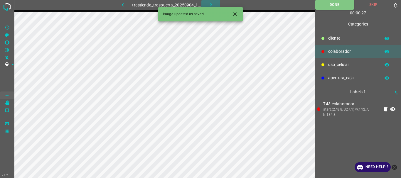
click at [210, 2] on icon "button" at bounding box center [211, 5] width 6 height 6
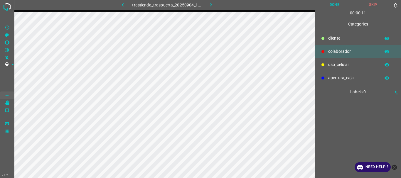
click at [339, 60] on div "uso_celular" at bounding box center [358, 64] width 86 height 13
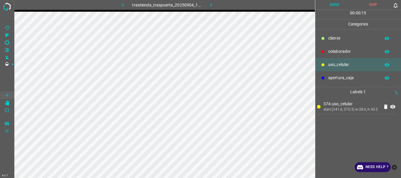
click at [330, 54] on p "colaborador" at bounding box center [352, 51] width 49 height 6
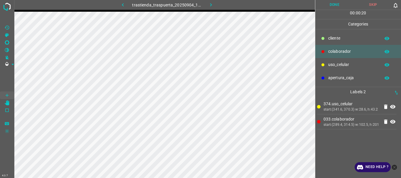
click at [335, 4] on button "Done" at bounding box center [334, 5] width 39 height 10
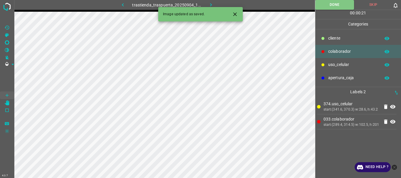
click at [212, 3] on icon "button" at bounding box center [211, 5] width 6 height 6
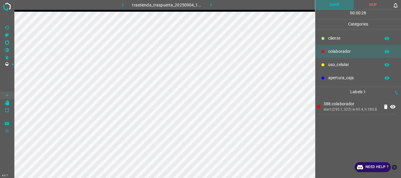
click at [326, 9] on button "Done" at bounding box center [334, 5] width 39 height 10
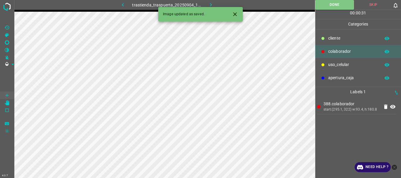
click at [211, 4] on icon "button" at bounding box center [211, 4] width 2 height 3
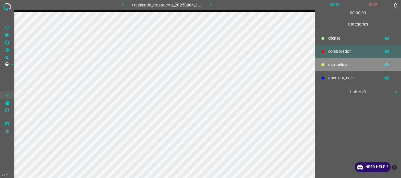
click at [328, 62] on div "uso_celular" at bounding box center [358, 64] width 86 height 13
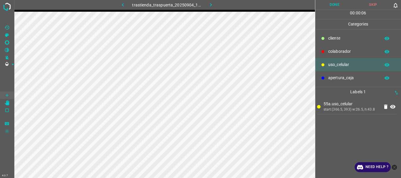
click at [339, 49] on p "colaborador" at bounding box center [352, 51] width 49 height 6
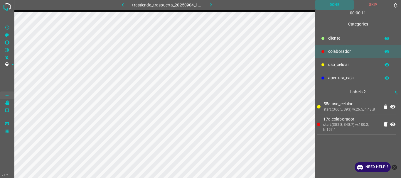
click at [329, 4] on button "Done" at bounding box center [334, 5] width 39 height 10
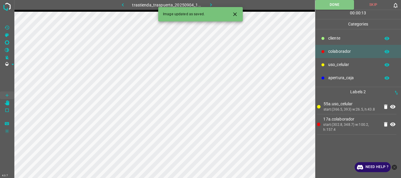
click at [211, 4] on icon "button" at bounding box center [211, 5] width 6 height 6
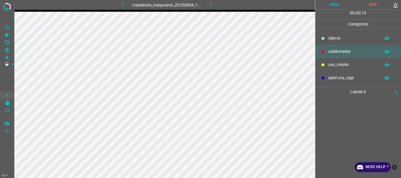
click at [340, 65] on p "uso_celular" at bounding box center [352, 65] width 49 height 6
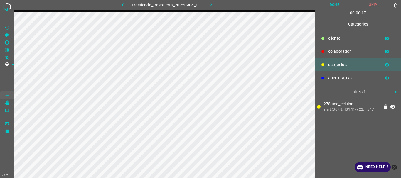
click at [333, 53] on p "colaborador" at bounding box center [352, 51] width 49 height 6
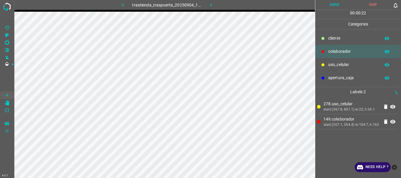
click at [337, 2] on button "Done" at bounding box center [334, 5] width 39 height 10
click at [213, 7] on icon "button" at bounding box center [211, 5] width 6 height 6
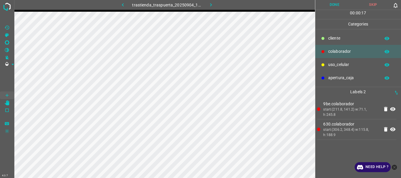
click at [330, 5] on button "Done" at bounding box center [334, 5] width 39 height 10
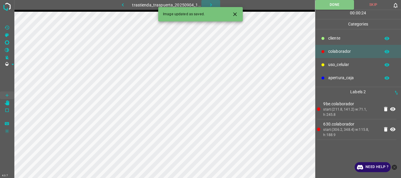
click at [205, 2] on button "button" at bounding box center [210, 5] width 19 height 10
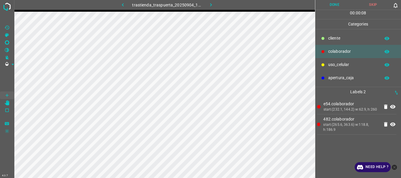
click at [334, 6] on button "Done" at bounding box center [334, 5] width 39 height 10
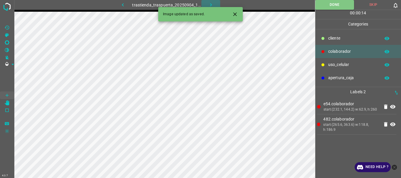
click at [208, 2] on icon "button" at bounding box center [211, 5] width 6 height 6
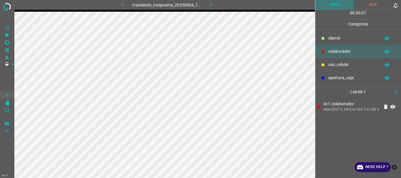
click at [336, 4] on button "Done" at bounding box center [334, 5] width 39 height 10
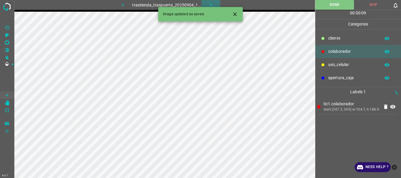
click at [210, 4] on icon "button" at bounding box center [211, 5] width 6 height 6
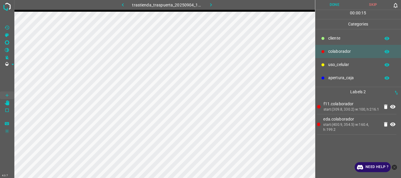
click at [333, 5] on button "Done" at bounding box center [334, 5] width 39 height 10
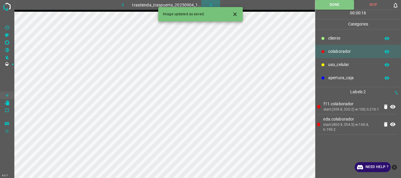
click at [209, 5] on icon "button" at bounding box center [211, 5] width 6 height 6
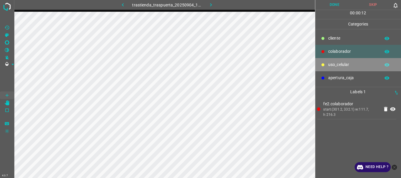
click at [335, 67] on p "uso_celular" at bounding box center [352, 65] width 49 height 6
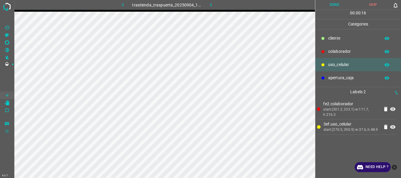
click at [333, 6] on button "Done" at bounding box center [334, 5] width 39 height 10
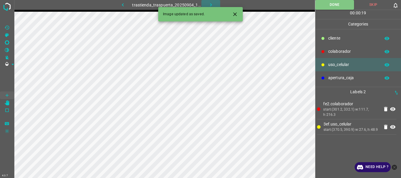
click at [208, 5] on icon "button" at bounding box center [211, 5] width 6 height 6
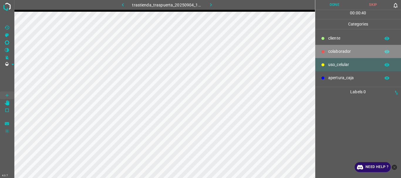
click at [334, 50] on p "colaborador" at bounding box center [352, 51] width 49 height 6
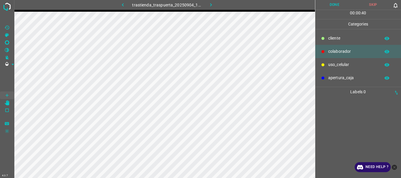
click at [332, 49] on p "colaborador" at bounding box center [352, 51] width 49 height 6
click at [336, 6] on button "Done" at bounding box center [334, 5] width 39 height 10
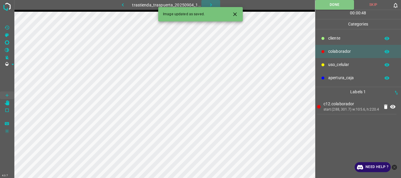
click at [210, 4] on icon "button" at bounding box center [211, 4] width 2 height 3
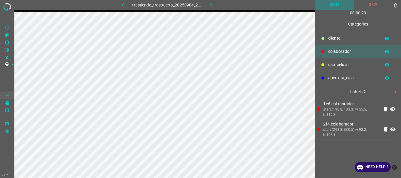
click at [327, 7] on button "Done" at bounding box center [334, 5] width 39 height 10
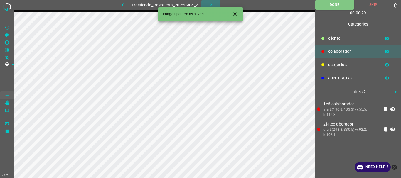
click at [210, 4] on icon "button" at bounding box center [211, 5] width 6 height 6
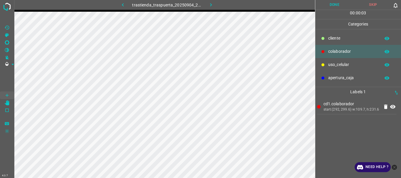
click at [335, 8] on button "Done" at bounding box center [334, 5] width 39 height 10
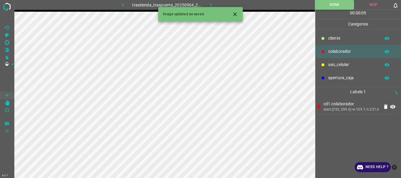
click at [209, 4] on icon "button" at bounding box center [211, 5] width 6 height 6
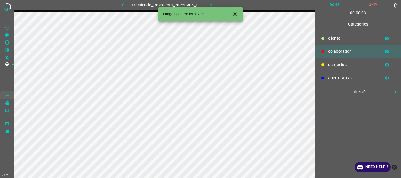
click at [334, 6] on button "Done" at bounding box center [334, 5] width 39 height 10
click at [211, 2] on icon "button" at bounding box center [211, 5] width 6 height 6
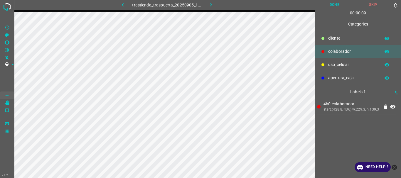
click at [340, 4] on button "Done" at bounding box center [334, 5] width 39 height 10
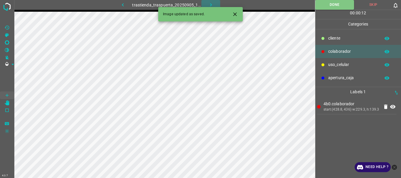
click at [210, 6] on icon "button" at bounding box center [211, 5] width 6 height 6
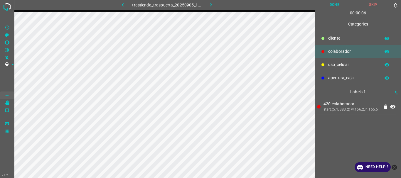
click at [337, 4] on button "Done" at bounding box center [334, 5] width 39 height 10
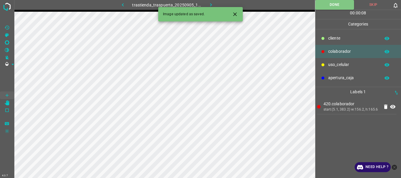
click at [209, 3] on icon "button" at bounding box center [211, 5] width 6 height 6
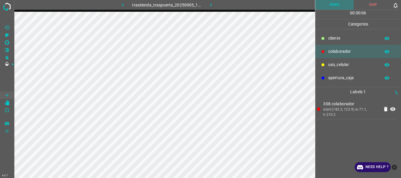
click at [329, 7] on button "Done" at bounding box center [334, 5] width 39 height 10
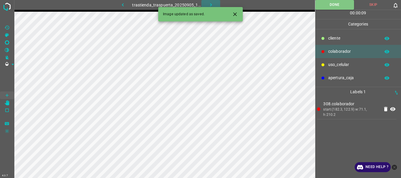
click at [210, 4] on icon "button" at bounding box center [211, 4] width 2 height 3
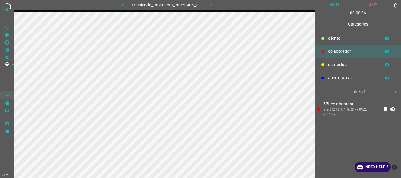
click at [335, 4] on button "Done" at bounding box center [334, 5] width 39 height 10
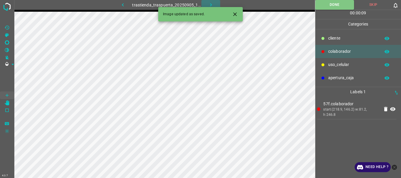
click at [210, 4] on icon "button" at bounding box center [211, 5] width 6 height 6
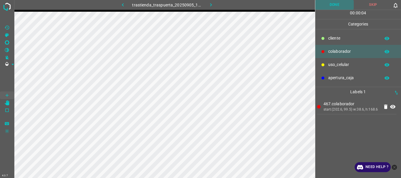
click at [336, 5] on button "Done" at bounding box center [334, 5] width 39 height 10
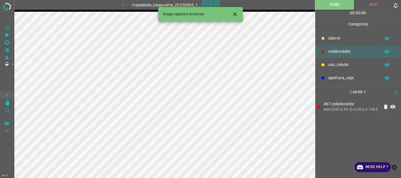
click at [210, 4] on icon "button" at bounding box center [211, 5] width 6 height 6
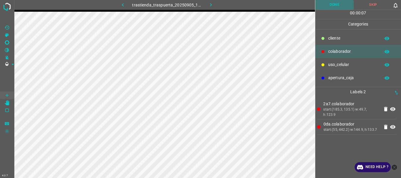
click at [327, 3] on button "Done" at bounding box center [334, 5] width 39 height 10
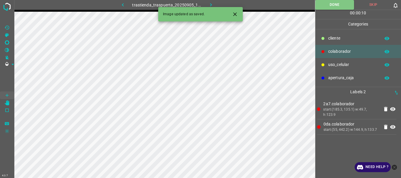
click at [209, 3] on icon "button" at bounding box center [211, 5] width 6 height 6
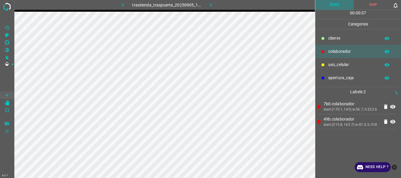
click at [333, 6] on button "Done" at bounding box center [334, 5] width 39 height 10
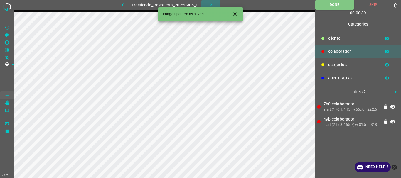
click at [210, 3] on icon "button" at bounding box center [211, 5] width 6 height 6
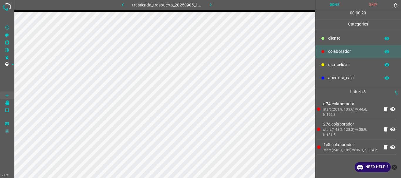
click at [330, 4] on button "Done" at bounding box center [334, 5] width 39 height 10
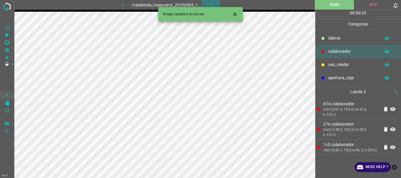
click at [210, 3] on icon "button" at bounding box center [211, 5] width 6 height 6
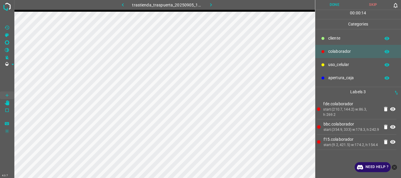
click at [326, 6] on button "Done" at bounding box center [334, 5] width 39 height 10
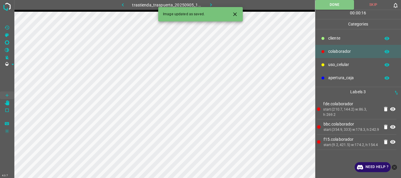
click at [212, 3] on icon "button" at bounding box center [211, 5] width 6 height 6
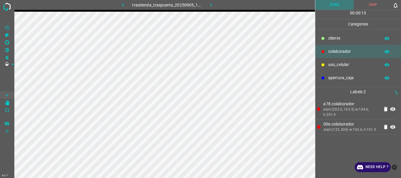
click at [333, 3] on button "Done" at bounding box center [334, 5] width 39 height 10
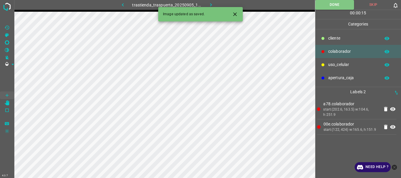
click at [213, 4] on icon "button" at bounding box center [211, 5] width 6 height 6
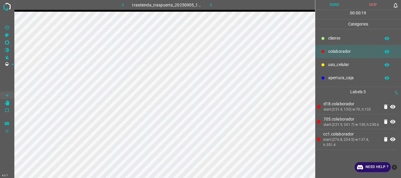
click at [325, 6] on button "Done" at bounding box center [334, 5] width 39 height 10
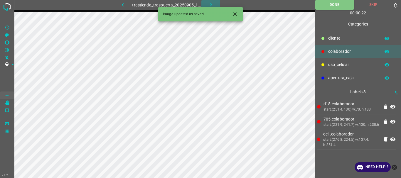
click at [208, 2] on icon "button" at bounding box center [211, 5] width 6 height 6
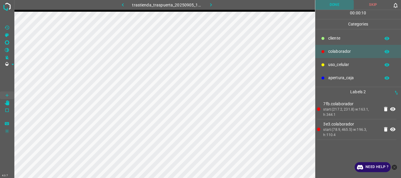
click at [334, 4] on button "Done" at bounding box center [334, 5] width 39 height 10
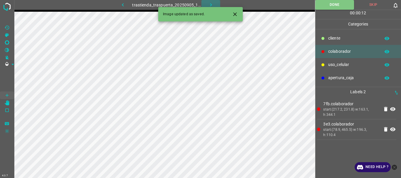
click at [208, 4] on icon "button" at bounding box center [211, 5] width 6 height 6
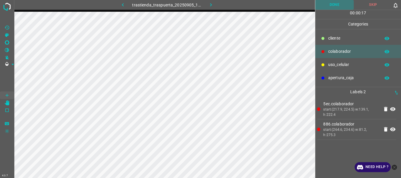
click at [327, 6] on button "Done" at bounding box center [334, 5] width 39 height 10
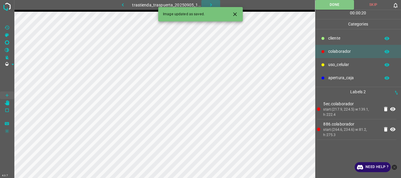
click at [208, 1] on button "button" at bounding box center [210, 5] width 19 height 10
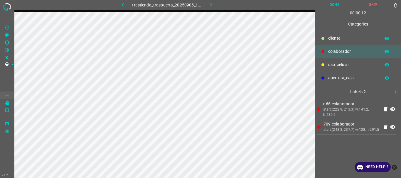
click at [336, 6] on button "Done" at bounding box center [334, 5] width 39 height 10
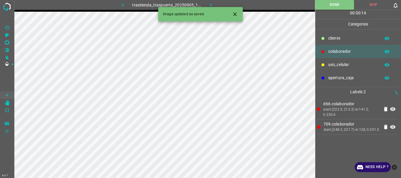
click at [215, 4] on button "button" at bounding box center [210, 5] width 19 height 10
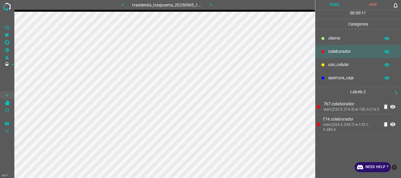
click at [328, 4] on button "Done" at bounding box center [334, 5] width 39 height 10
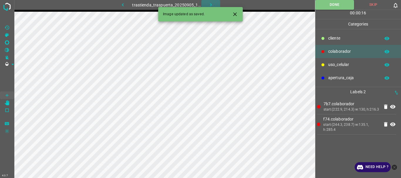
click at [210, 4] on icon "button" at bounding box center [211, 5] width 6 height 6
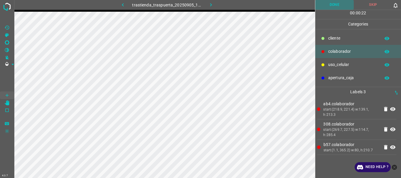
click at [333, 1] on button "Done" at bounding box center [334, 5] width 39 height 10
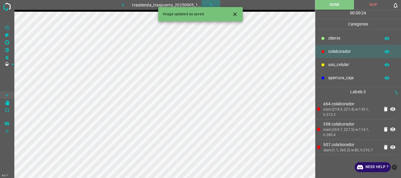
click at [211, 6] on icon "button" at bounding box center [211, 4] width 2 height 3
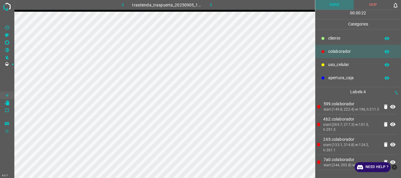
click at [339, 7] on button "Done" at bounding box center [334, 5] width 39 height 10
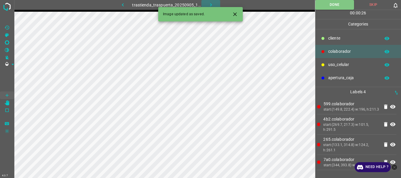
click at [208, 3] on icon "button" at bounding box center [211, 5] width 6 height 6
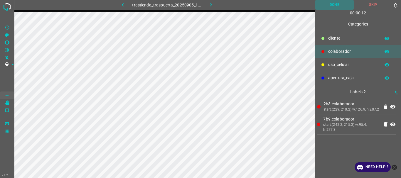
click at [327, 4] on button "Done" at bounding box center [334, 5] width 39 height 10
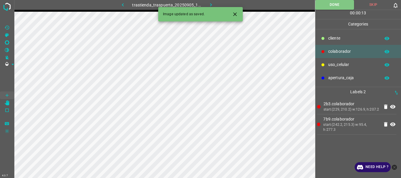
click at [212, 3] on icon "button" at bounding box center [211, 5] width 6 height 6
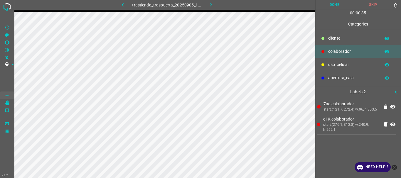
click at [325, 5] on button "Done" at bounding box center [334, 5] width 39 height 10
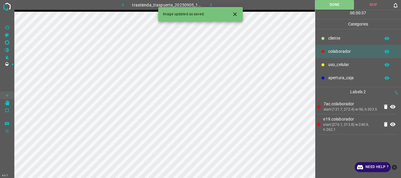
click at [213, 5] on icon "button" at bounding box center [211, 5] width 6 height 6
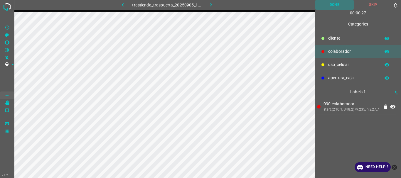
click at [329, 6] on button "Done" at bounding box center [334, 5] width 39 height 10
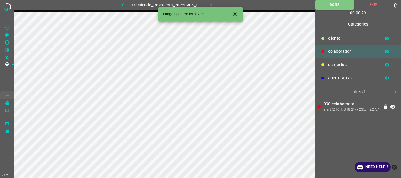
click at [210, 6] on icon "button" at bounding box center [211, 5] width 6 height 6
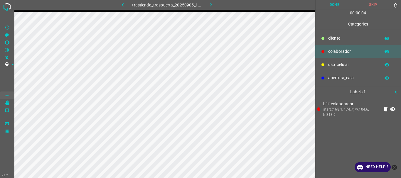
click at [342, 8] on button "Done" at bounding box center [334, 5] width 39 height 10
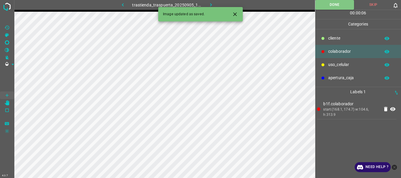
click at [212, 2] on icon "button" at bounding box center [211, 5] width 6 height 6
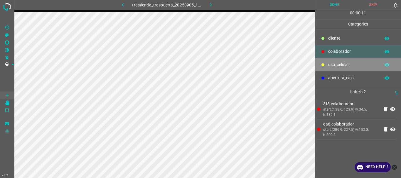
click at [344, 64] on p "uso_celular" at bounding box center [352, 65] width 49 height 6
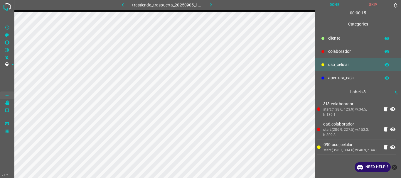
click at [334, 6] on button "Done" at bounding box center [334, 5] width 39 height 10
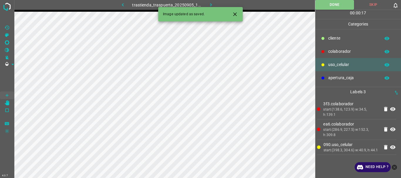
click at [213, 4] on icon "button" at bounding box center [211, 5] width 6 height 6
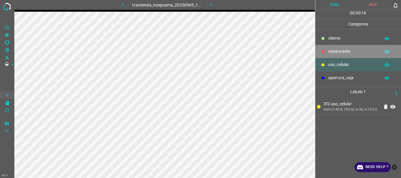
click at [327, 53] on div "colaborador" at bounding box center [358, 51] width 86 height 13
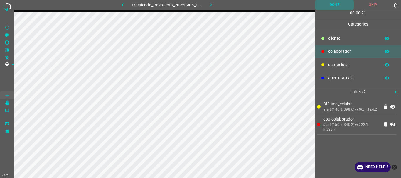
click at [334, 6] on button "Done" at bounding box center [334, 5] width 39 height 10
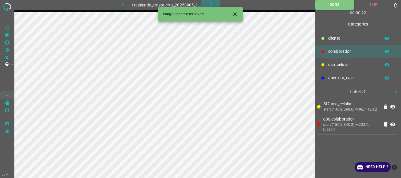
click at [210, 3] on icon "button" at bounding box center [211, 5] width 6 height 6
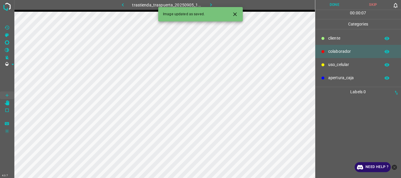
click at [332, 60] on div "uso_celular" at bounding box center [358, 64] width 86 height 13
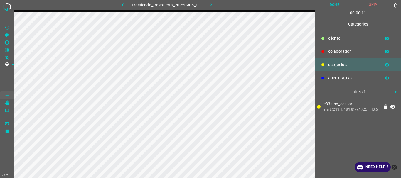
click at [335, 52] on p "colaborador" at bounding box center [352, 51] width 49 height 6
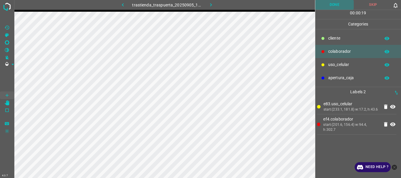
click at [338, 4] on button "Done" at bounding box center [334, 5] width 39 height 10
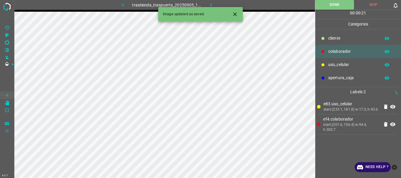
click at [210, 4] on icon "button" at bounding box center [211, 4] width 2 height 3
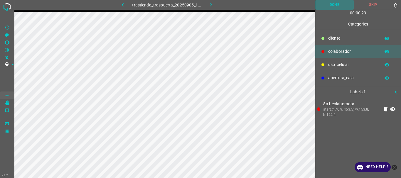
click at [325, 6] on button "Done" at bounding box center [334, 5] width 39 height 10
click at [214, 4] on button "button" at bounding box center [210, 5] width 19 height 10
click at [327, 6] on button "Done" at bounding box center [334, 5] width 39 height 10
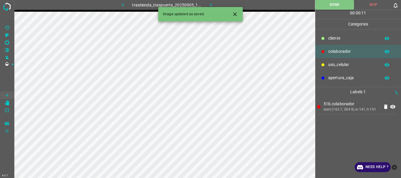
click at [213, 4] on icon "button" at bounding box center [211, 5] width 6 height 6
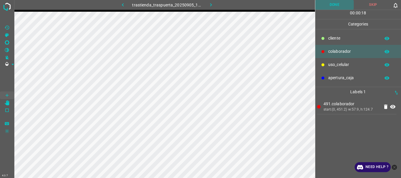
click at [337, 9] on button "Done" at bounding box center [334, 5] width 39 height 10
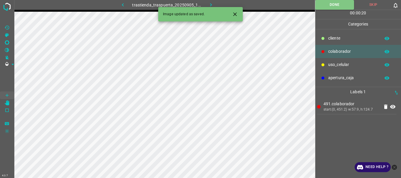
click at [211, 4] on icon "button" at bounding box center [211, 4] width 2 height 3
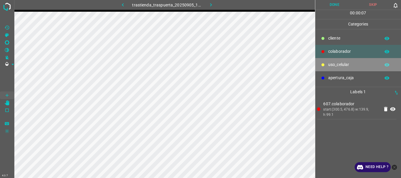
click at [330, 68] on div "uso_celular" at bounding box center [358, 64] width 86 height 13
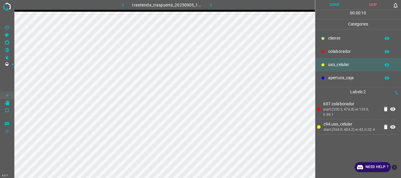
click at [334, 9] on button "Done" at bounding box center [334, 5] width 39 height 10
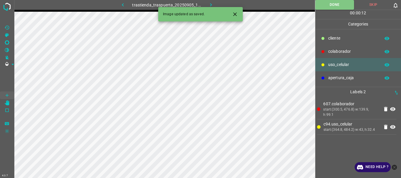
click at [212, 6] on icon "button" at bounding box center [211, 5] width 6 height 6
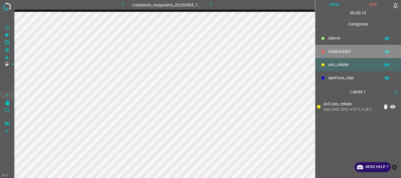
click at [333, 49] on p "colaborador" at bounding box center [352, 51] width 49 height 6
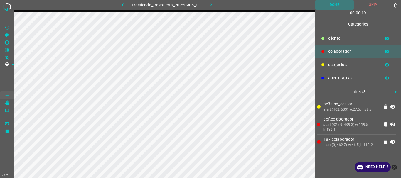
click at [332, 5] on button "Done" at bounding box center [334, 5] width 39 height 10
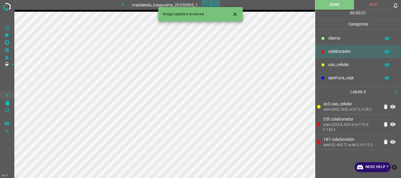
click at [208, 2] on icon "button" at bounding box center [211, 5] width 6 height 6
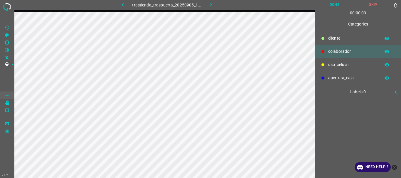
click at [335, 63] on p "uso_celular" at bounding box center [352, 65] width 49 height 6
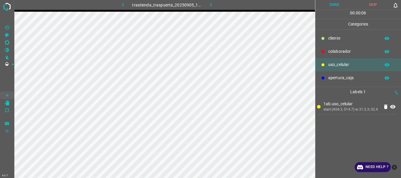
click at [325, 52] on div at bounding box center [323, 52] width 6 height 6
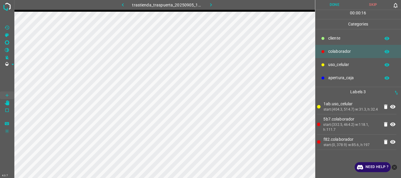
click at [344, 7] on button "Done" at bounding box center [334, 5] width 39 height 10
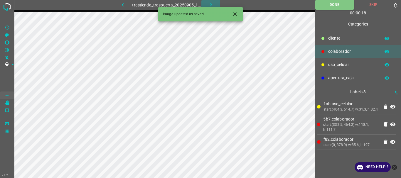
click at [207, 4] on button "button" at bounding box center [210, 5] width 19 height 10
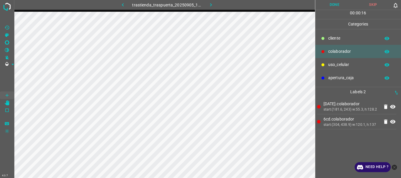
click at [330, 9] on button "Done" at bounding box center [334, 5] width 39 height 10
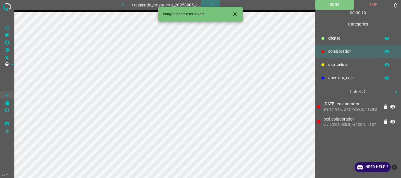
click at [210, 3] on icon "button" at bounding box center [211, 5] width 6 height 6
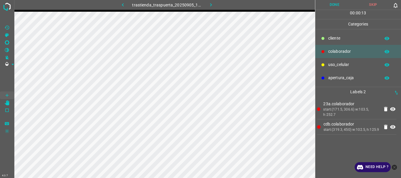
click at [326, 5] on button "Done" at bounding box center [334, 5] width 39 height 10
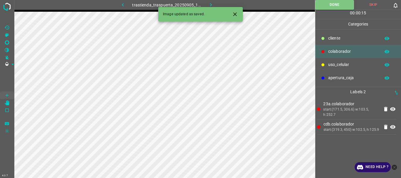
click at [213, 6] on icon "button" at bounding box center [211, 5] width 6 height 6
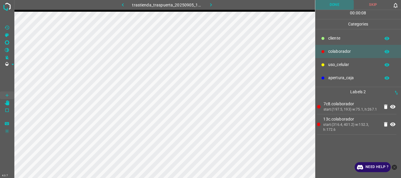
click at [327, 7] on button "Done" at bounding box center [334, 5] width 39 height 10
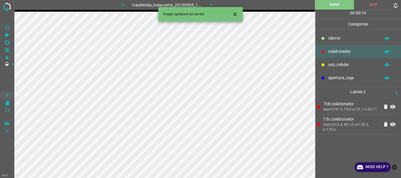
click at [209, 3] on icon "button" at bounding box center [211, 5] width 6 height 6
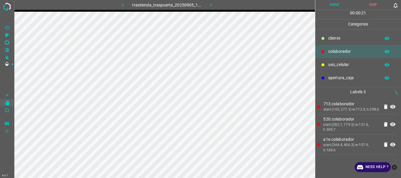
click at [331, 4] on button "Done" at bounding box center [334, 5] width 39 height 10
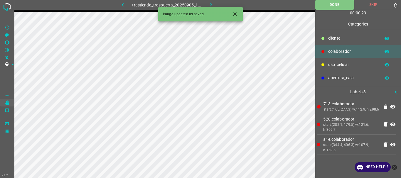
click at [211, 3] on icon "button" at bounding box center [211, 5] width 6 height 6
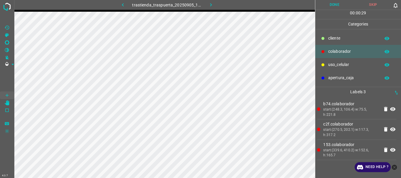
click at [323, 7] on button "Done" at bounding box center [334, 5] width 39 height 10
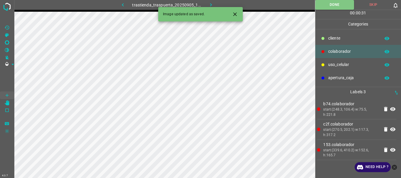
click at [208, 5] on icon "button" at bounding box center [211, 5] width 6 height 6
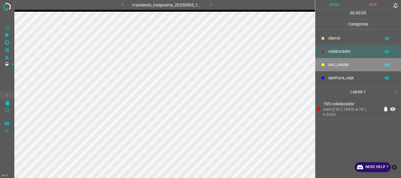
click at [348, 66] on p "uso_celular" at bounding box center [352, 65] width 49 height 6
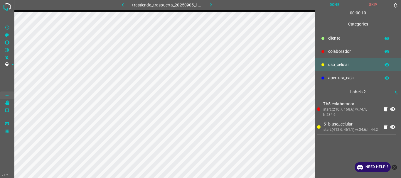
click at [338, 48] on div "colaborador" at bounding box center [358, 51] width 86 height 13
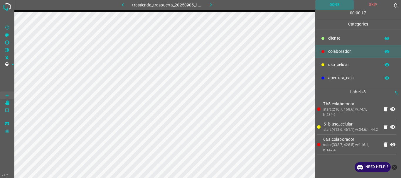
click at [343, 4] on button "Done" at bounding box center [334, 5] width 39 height 10
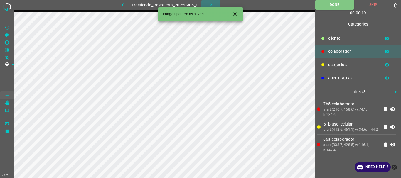
click at [213, 3] on icon "button" at bounding box center [211, 5] width 6 height 6
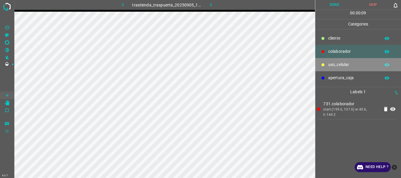
click at [323, 64] on icon at bounding box center [322, 64] width 3 height 3
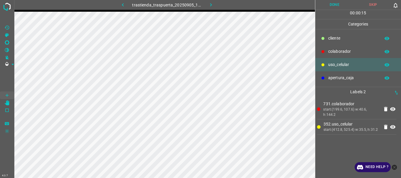
click at [342, 51] on p "colaborador" at bounding box center [352, 51] width 49 height 6
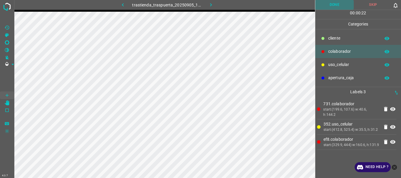
click at [340, 6] on button "Done" at bounding box center [334, 5] width 39 height 10
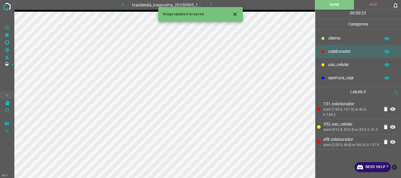
click at [209, 3] on icon "button" at bounding box center [211, 5] width 6 height 6
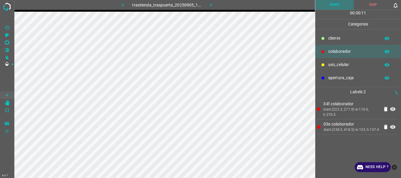
click at [326, 5] on button "Done" at bounding box center [334, 5] width 39 height 10
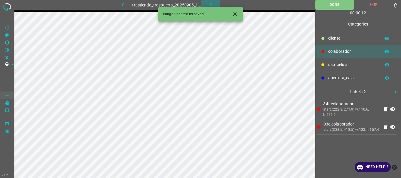
click at [212, 3] on icon "button" at bounding box center [211, 5] width 6 height 6
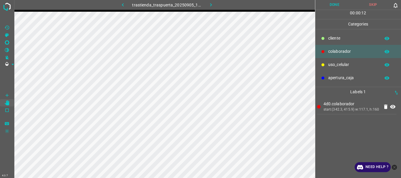
click at [325, 5] on button "Done" at bounding box center [334, 5] width 39 height 10
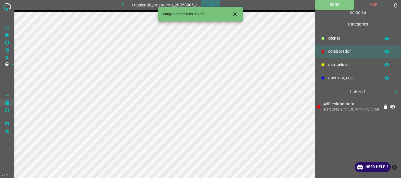
click at [210, 3] on icon "button" at bounding box center [211, 5] width 6 height 6
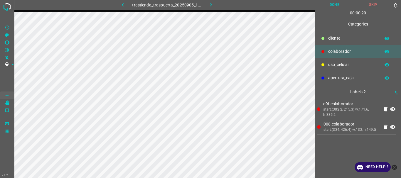
click at [328, 5] on button "Done" at bounding box center [334, 5] width 39 height 10
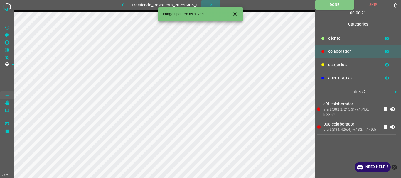
click at [212, 4] on icon "button" at bounding box center [211, 5] width 6 height 6
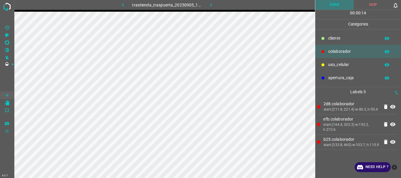
click at [329, 7] on button "Done" at bounding box center [334, 5] width 39 height 10
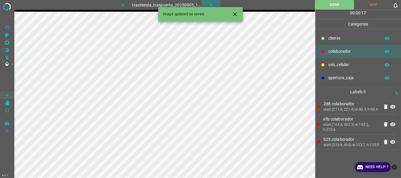
click at [210, 3] on icon "button" at bounding box center [211, 5] width 6 height 6
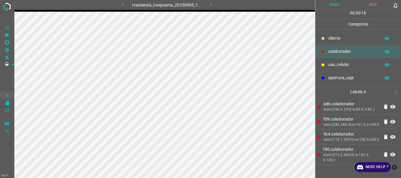
click at [331, 5] on button "Done" at bounding box center [334, 5] width 39 height 10
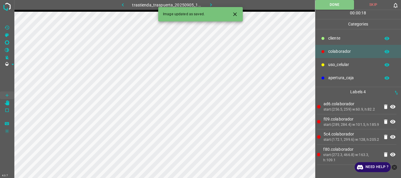
click at [210, 2] on icon "button" at bounding box center [211, 5] width 6 height 6
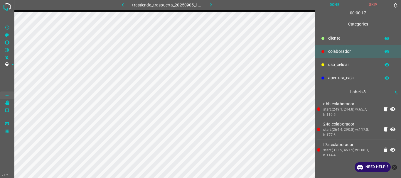
click at [332, 6] on button "Done" at bounding box center [334, 5] width 39 height 10
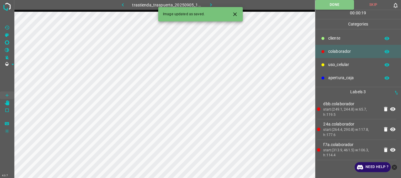
click at [212, 4] on icon "button" at bounding box center [211, 5] width 6 height 6
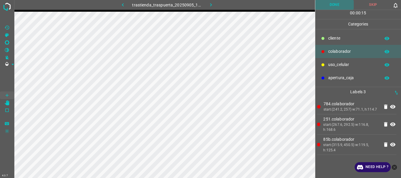
click at [328, 1] on button "Done" at bounding box center [334, 5] width 39 height 10
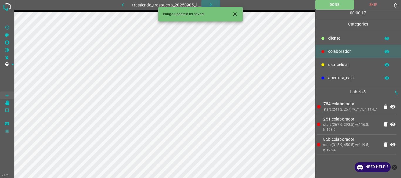
click at [210, 2] on icon "button" at bounding box center [211, 5] width 6 height 6
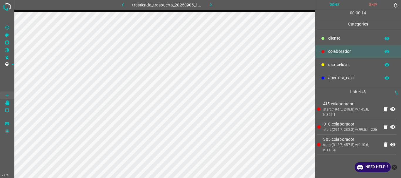
click at [340, 4] on button "Done" at bounding box center [334, 5] width 39 height 10
click at [213, 4] on icon "button" at bounding box center [211, 5] width 6 height 6
click at [342, 3] on button "Done" at bounding box center [334, 5] width 39 height 10
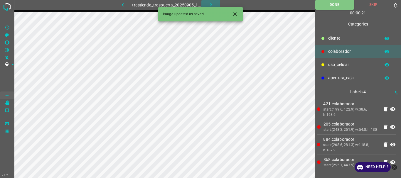
click at [214, 1] on button "button" at bounding box center [210, 5] width 19 height 10
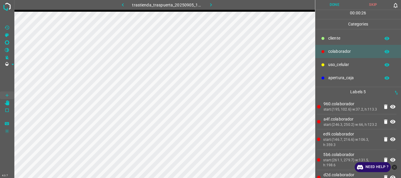
click at [331, 9] on button "Done" at bounding box center [334, 5] width 39 height 10
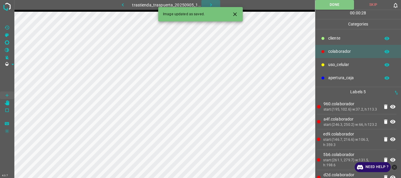
click at [213, 4] on icon "button" at bounding box center [211, 5] width 6 height 6
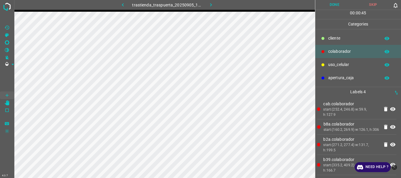
click at [333, 9] on button "Done" at bounding box center [334, 5] width 39 height 10
click at [209, 3] on icon "button" at bounding box center [211, 5] width 6 height 6
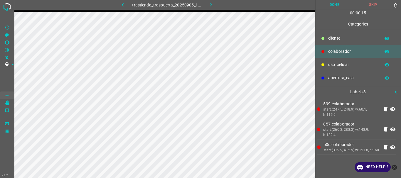
click at [340, 4] on button "Done" at bounding box center [334, 5] width 39 height 10
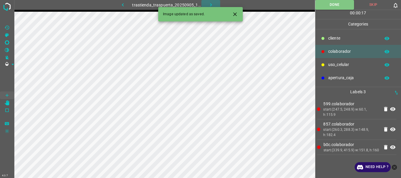
click at [213, 5] on icon "button" at bounding box center [211, 5] width 6 height 6
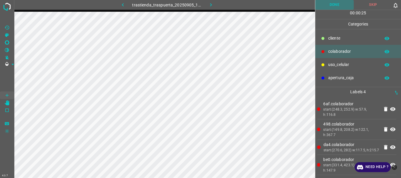
click at [332, 9] on button "Done" at bounding box center [334, 5] width 39 height 10
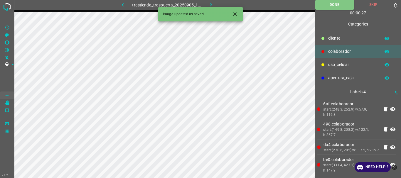
click at [212, 6] on icon "button" at bounding box center [211, 5] width 6 height 6
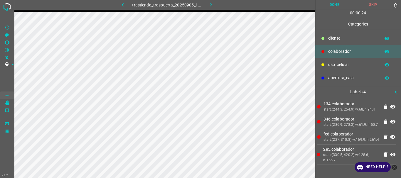
click at [332, 10] on div "00 : 00 : 24" at bounding box center [358, 14] width 86 height 9
click at [332, 7] on button "Done" at bounding box center [334, 5] width 39 height 10
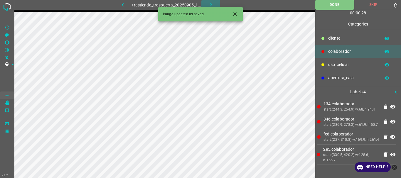
click at [210, 3] on icon "button" at bounding box center [211, 5] width 6 height 6
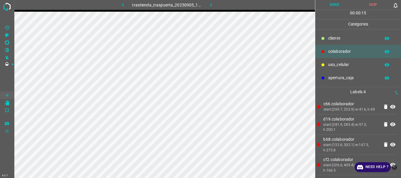
click at [328, 8] on button "Done" at bounding box center [334, 5] width 39 height 10
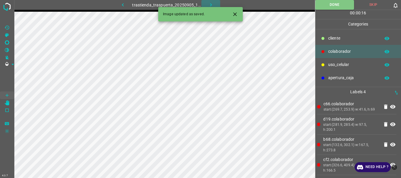
click at [210, 6] on icon "button" at bounding box center [211, 5] width 6 height 6
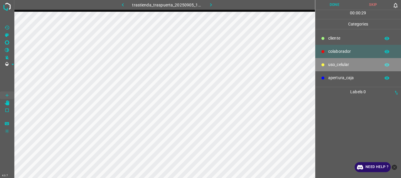
click at [342, 67] on p "uso_celular" at bounding box center [352, 65] width 49 height 6
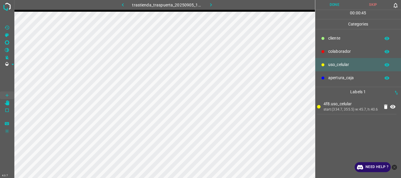
click at [335, 50] on p "colaborador" at bounding box center [352, 51] width 49 height 6
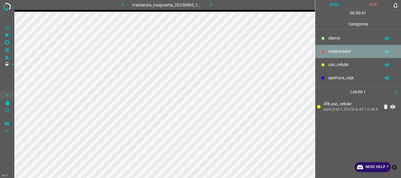
click at [335, 50] on p "colaborador" at bounding box center [352, 51] width 49 height 6
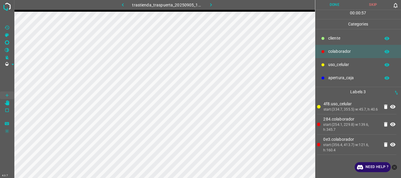
click at [331, 9] on button "Done" at bounding box center [334, 5] width 39 height 10
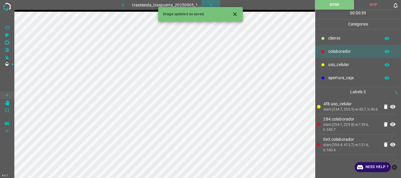
click at [210, 4] on icon "button" at bounding box center [211, 4] width 2 height 3
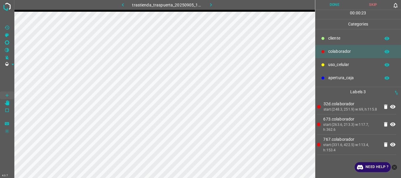
click at [340, 4] on button "Done" at bounding box center [334, 5] width 39 height 10
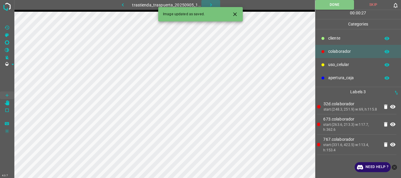
click at [206, 5] on button "button" at bounding box center [210, 5] width 19 height 10
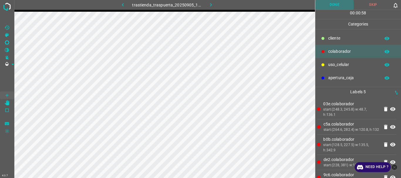
click at [337, 7] on button "Done" at bounding box center [334, 5] width 39 height 10
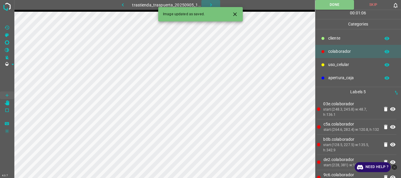
click at [208, 7] on icon "button" at bounding box center [211, 5] width 6 height 6
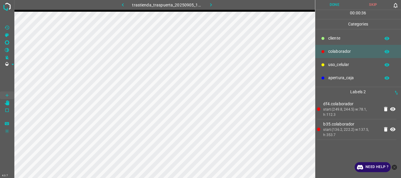
click at [342, 65] on p "uso_celular" at bounding box center [352, 65] width 49 height 6
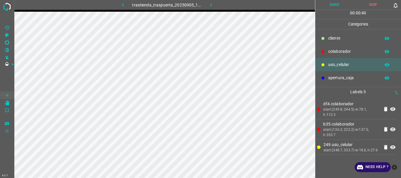
click at [329, 49] on p "colaborador" at bounding box center [352, 51] width 49 height 6
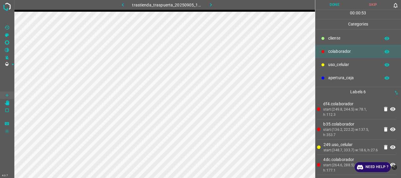
click at [326, 1] on button "Done" at bounding box center [334, 5] width 39 height 10
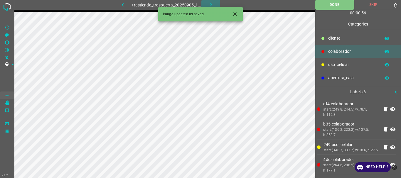
click at [206, 3] on button "button" at bounding box center [210, 5] width 19 height 10
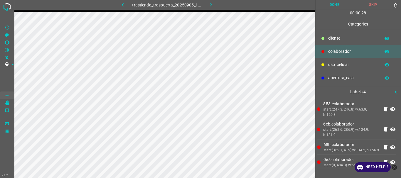
click at [344, 1] on button "Done" at bounding box center [334, 5] width 39 height 10
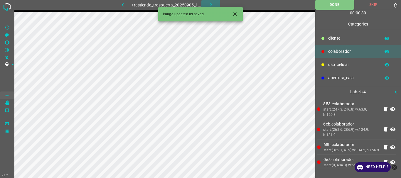
click at [212, 4] on icon "button" at bounding box center [211, 5] width 6 height 6
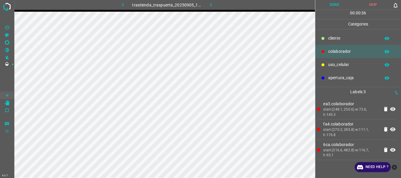
click at [336, 63] on p "uso_celular" at bounding box center [352, 65] width 49 height 6
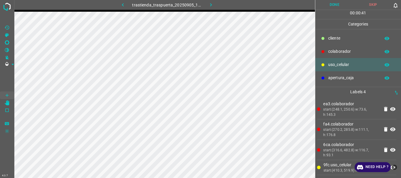
click at [340, 3] on button "Done" at bounding box center [334, 5] width 39 height 10
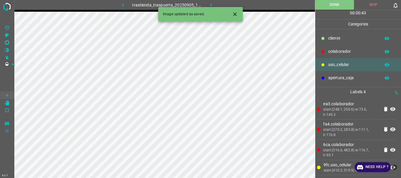
click at [209, 1] on button "button" at bounding box center [210, 5] width 19 height 10
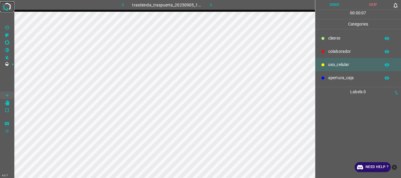
click at [5, 5] on img at bounding box center [7, 6] width 11 height 11
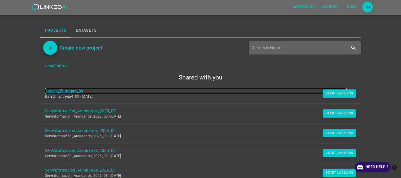
click at [75, 89] on link "Batech_Entrega4_09" at bounding box center [196, 91] width 302 height 6
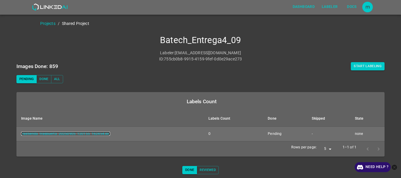
click at [88, 133] on link "trastienda_traspuerta_20250905_120155_162454.jpg" at bounding box center [65, 134] width 89 height 4
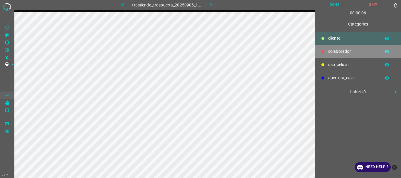
click at [334, 50] on p "colaborador" at bounding box center [352, 51] width 49 height 6
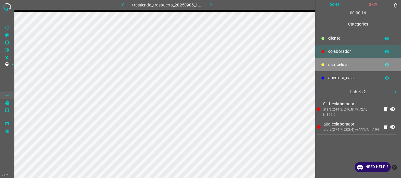
click at [327, 61] on div "uso_celular" at bounding box center [358, 64] width 86 height 13
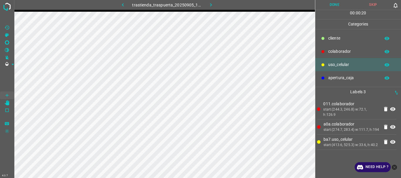
click at [330, 52] on p "colaborador" at bounding box center [352, 51] width 49 height 6
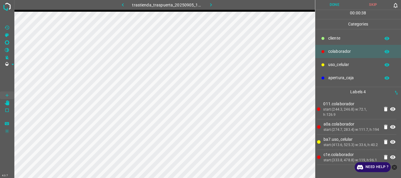
click at [333, 6] on button "Done" at bounding box center [334, 5] width 39 height 10
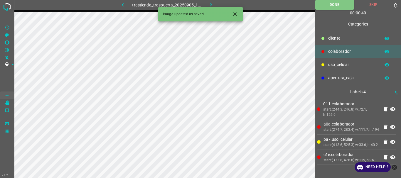
click at [211, 5] on icon "button" at bounding box center [211, 4] width 2 height 3
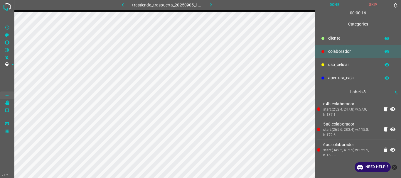
click at [329, 9] on button "Done" at bounding box center [334, 5] width 39 height 10
click at [211, 3] on icon "button" at bounding box center [211, 5] width 6 height 6
click at [325, 8] on button "Done" at bounding box center [334, 5] width 39 height 10
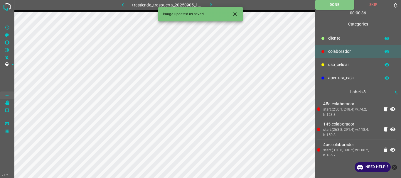
click at [210, 5] on icon "button" at bounding box center [211, 5] width 6 height 6
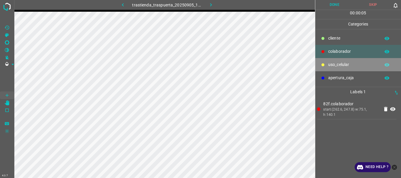
click at [335, 65] on p "uso_celular" at bounding box center [352, 65] width 49 height 6
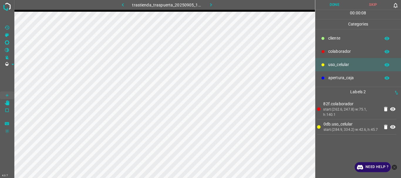
click at [330, 51] on p "colaborador" at bounding box center [352, 51] width 49 height 6
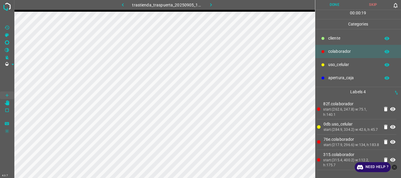
click at [344, 63] on p "uso_celular" at bounding box center [352, 65] width 49 height 6
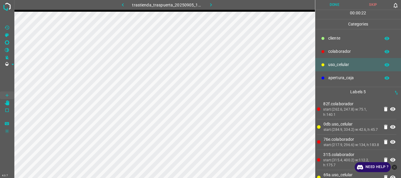
click at [332, 6] on button "Done" at bounding box center [334, 5] width 39 height 10
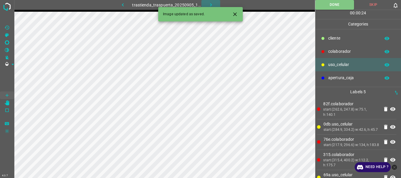
click at [213, 7] on icon "button" at bounding box center [211, 5] width 6 height 6
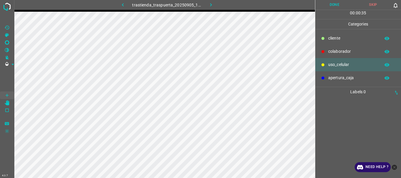
click at [333, 52] on p "colaborador" at bounding box center [352, 51] width 49 height 6
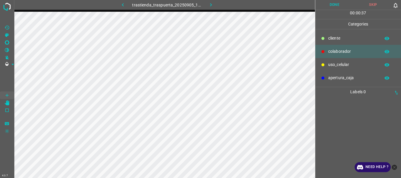
click at [340, 52] on p "colaborador" at bounding box center [352, 51] width 49 height 6
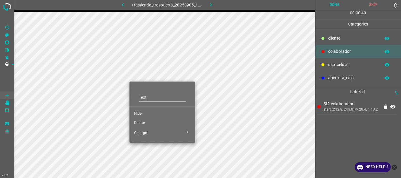
click at [141, 122] on span "Delete" at bounding box center [162, 123] width 56 height 5
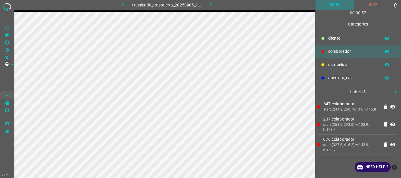
click at [341, 5] on button "Done" at bounding box center [334, 5] width 39 height 10
click at [212, 5] on icon "button" at bounding box center [211, 5] width 6 height 6
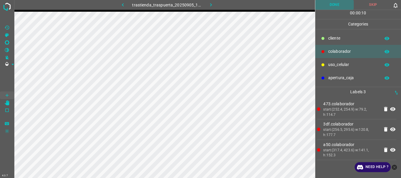
click at [336, 5] on button "Done" at bounding box center [334, 5] width 39 height 10
click at [208, 5] on icon "button" at bounding box center [211, 5] width 6 height 6
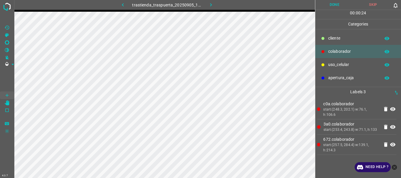
click at [393, 146] on icon at bounding box center [392, 145] width 5 height 4
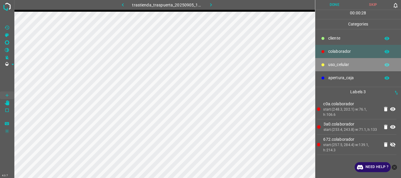
click at [335, 64] on p "uso_celular" at bounding box center [352, 65] width 49 height 6
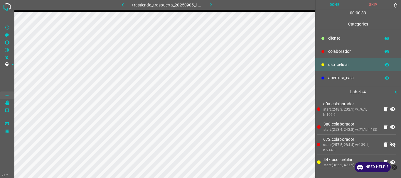
click at [342, 52] on p "colaborador" at bounding box center [352, 51] width 49 height 6
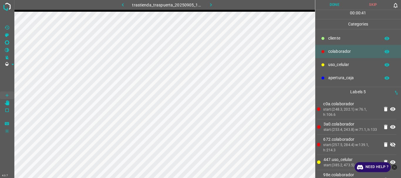
click at [337, 6] on button "Done" at bounding box center [334, 5] width 39 height 10
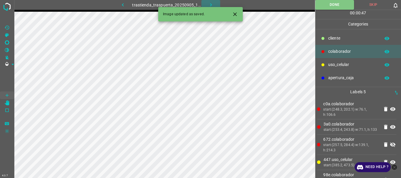
click at [209, 4] on icon "button" at bounding box center [211, 5] width 6 height 6
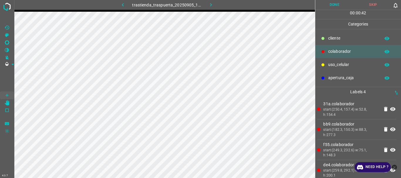
click at [327, 65] on div "uso_celular" at bounding box center [358, 64] width 86 height 13
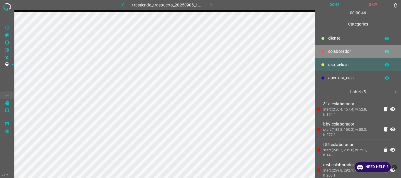
click at [339, 53] on p "colaborador" at bounding box center [352, 51] width 49 height 6
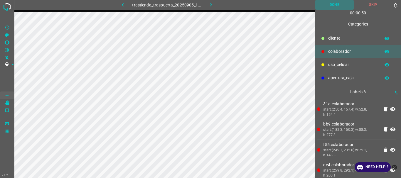
click at [338, 3] on button "Done" at bounding box center [334, 5] width 39 height 10
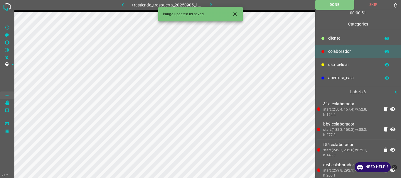
click at [208, 6] on icon "button" at bounding box center [211, 5] width 6 height 6
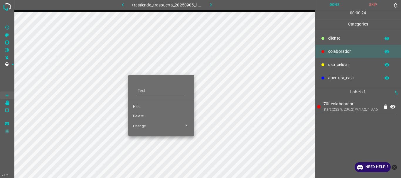
click at [144, 114] on span "Delete" at bounding box center [161, 116] width 56 height 5
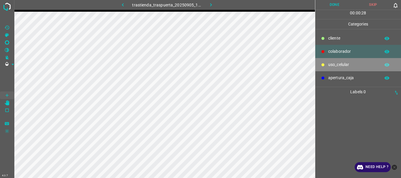
click at [340, 64] on p "uso_celular" at bounding box center [352, 65] width 49 height 6
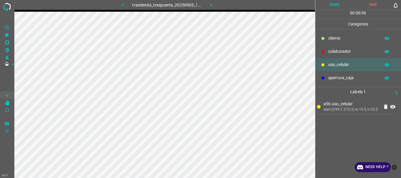
click at [341, 51] on p "colaborador" at bounding box center [352, 51] width 49 height 6
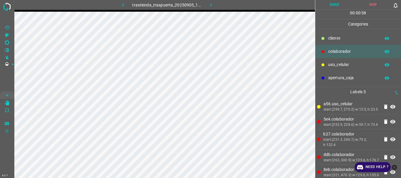
click at [329, 4] on button "Done" at bounding box center [334, 5] width 39 height 10
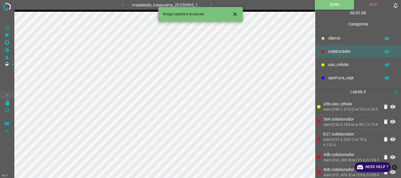
click at [210, 5] on icon "button" at bounding box center [211, 5] width 6 height 6
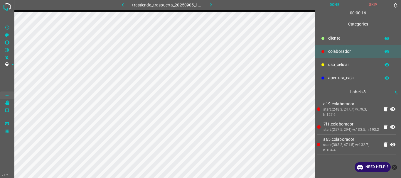
click at [334, 4] on button "Done" at bounding box center [334, 5] width 39 height 10
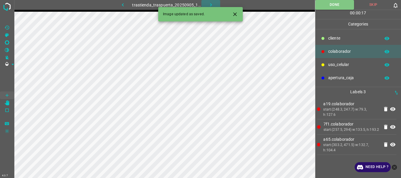
click at [213, 4] on icon "button" at bounding box center [211, 5] width 6 height 6
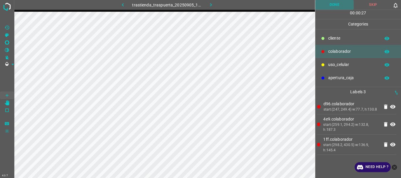
click at [333, 6] on button "Done" at bounding box center [334, 5] width 39 height 10
click at [212, 1] on button "button" at bounding box center [210, 5] width 19 height 10
click at [338, 3] on button "Done" at bounding box center [334, 5] width 39 height 10
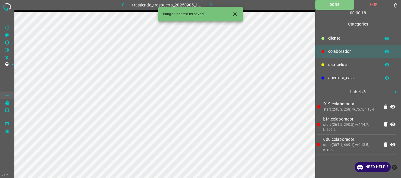
click at [207, 4] on button "button" at bounding box center [210, 5] width 19 height 10
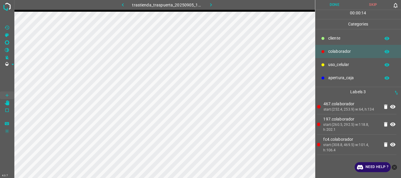
click at [331, 10] on button "Done" at bounding box center [334, 5] width 39 height 10
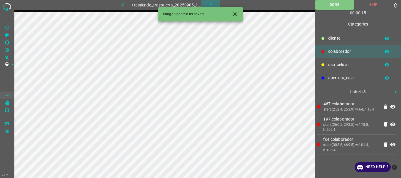
click at [212, 4] on icon "button" at bounding box center [211, 5] width 6 height 6
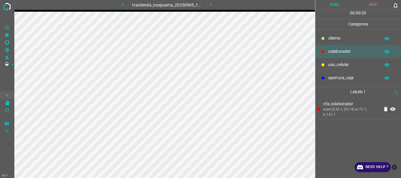
click at [333, 66] on p "uso_celular" at bounding box center [352, 65] width 49 height 6
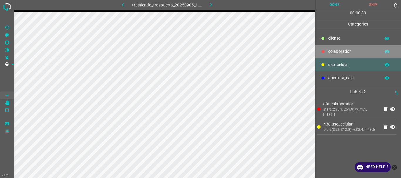
click at [324, 53] on div at bounding box center [323, 52] width 6 height 6
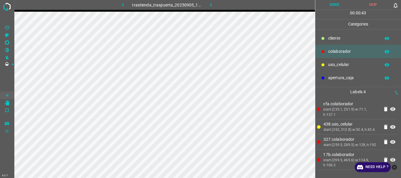
click at [327, 6] on button "Done" at bounding box center [334, 5] width 39 height 10
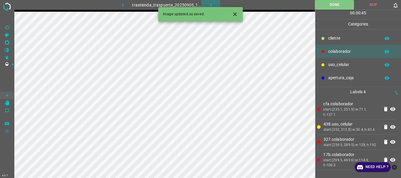
click at [213, 6] on icon "button" at bounding box center [211, 5] width 6 height 6
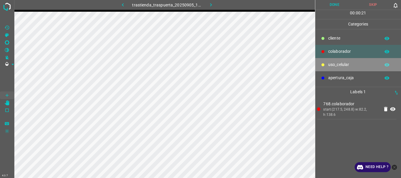
click at [342, 60] on div "uso_celular" at bounding box center [358, 64] width 86 height 13
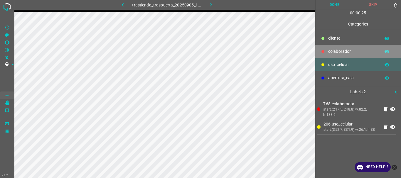
click at [352, 50] on p "colaborador" at bounding box center [352, 51] width 49 height 6
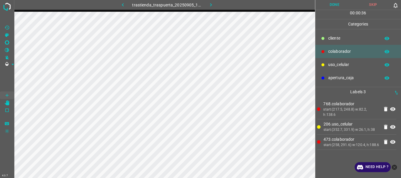
click at [331, 65] on p "uso_celular" at bounding box center [352, 65] width 49 height 6
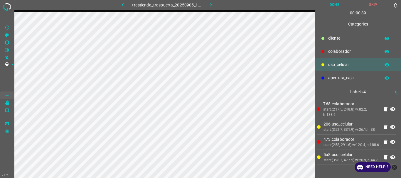
click at [325, 54] on div at bounding box center [323, 52] width 6 height 6
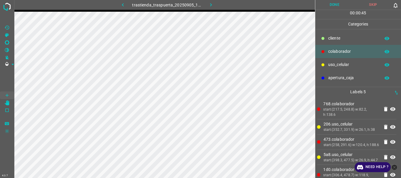
click at [335, 5] on button "Done" at bounding box center [334, 5] width 39 height 10
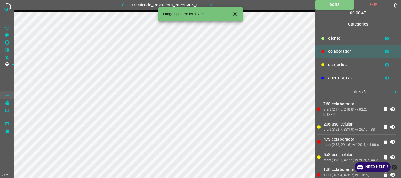
drag, startPoint x: 213, startPoint y: 3, endPoint x: 200, endPoint y: 0, distance: 13.0
click at [213, 4] on icon "button" at bounding box center [211, 5] width 6 height 6
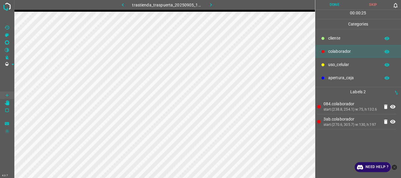
click at [343, 63] on p "uso_celular" at bounding box center [352, 65] width 49 height 6
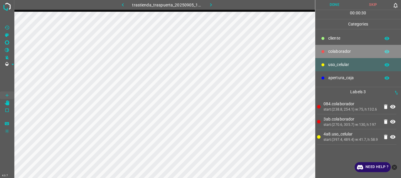
click at [337, 52] on p "colaborador" at bounding box center [352, 51] width 49 height 6
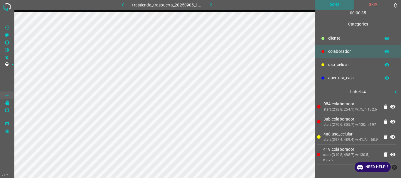
click at [333, 5] on button "Done" at bounding box center [334, 5] width 39 height 10
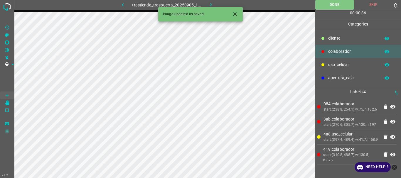
click at [212, 6] on icon "button" at bounding box center [211, 5] width 6 height 6
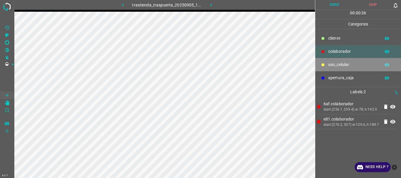
click at [343, 67] on p "uso_celular" at bounding box center [352, 65] width 49 height 6
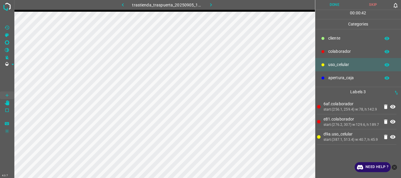
click at [333, 52] on p "colaborador" at bounding box center [352, 51] width 49 height 6
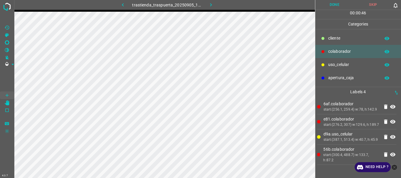
click at [336, 4] on button "Done" at bounding box center [334, 5] width 39 height 10
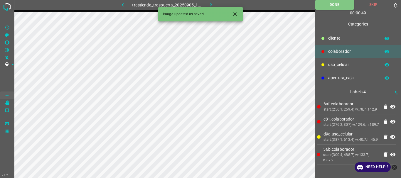
click at [210, 4] on icon "button" at bounding box center [211, 4] width 2 height 3
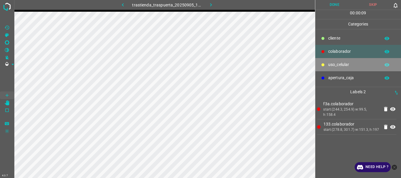
click at [331, 61] on div "uso_celular" at bounding box center [358, 64] width 86 height 13
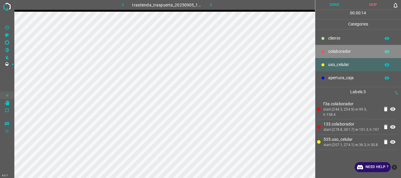
click at [325, 55] on div at bounding box center [323, 52] width 6 height 6
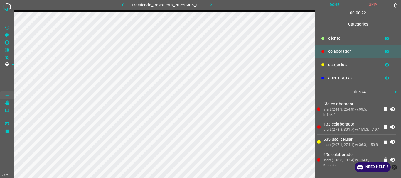
click at [327, 64] on div "uso_celular" at bounding box center [358, 64] width 86 height 13
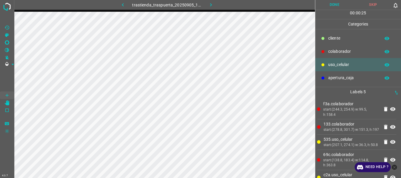
click at [334, 47] on div "colaborador" at bounding box center [358, 51] width 86 height 13
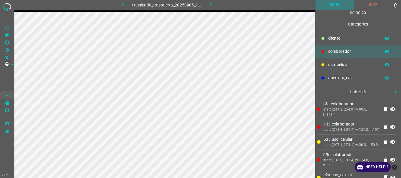
click at [328, 7] on button "Done" at bounding box center [334, 5] width 39 height 10
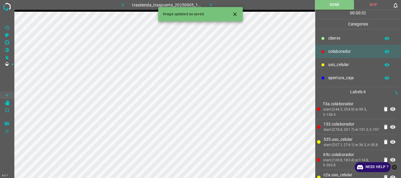
click at [211, 5] on icon "button" at bounding box center [211, 4] width 2 height 3
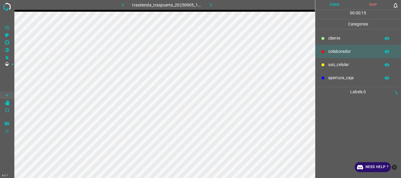
click at [335, 63] on p "uso_celular" at bounding box center [352, 65] width 49 height 6
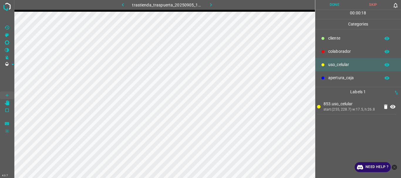
click at [332, 50] on p "colaborador" at bounding box center [352, 51] width 49 height 6
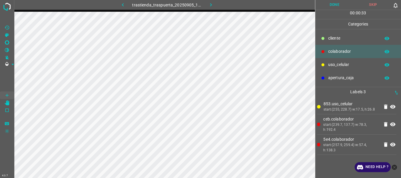
click at [330, 66] on p "uso_celular" at bounding box center [352, 65] width 49 height 6
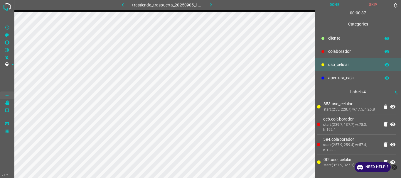
click at [327, 53] on div "colaborador" at bounding box center [358, 51] width 86 height 13
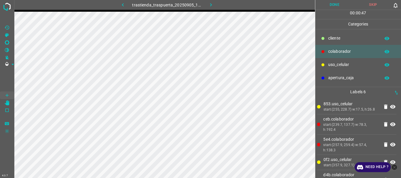
click at [337, 2] on button "Done" at bounding box center [334, 5] width 39 height 10
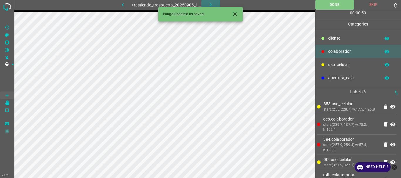
click at [208, 3] on icon "button" at bounding box center [211, 5] width 6 height 6
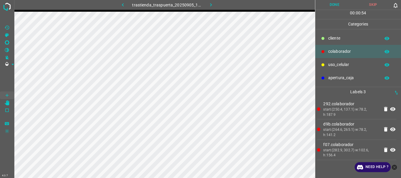
click at [337, 65] on p "uso_celular" at bounding box center [352, 65] width 49 height 6
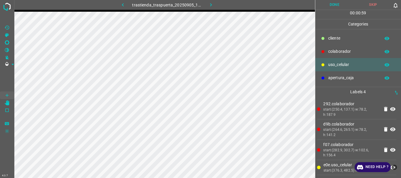
click at [348, 51] on p "colaborador" at bounding box center [352, 51] width 49 height 6
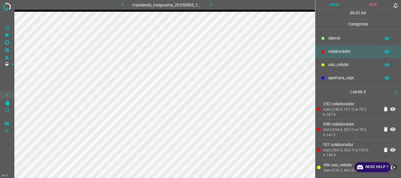
click at [336, 2] on button "Done" at bounding box center [334, 5] width 39 height 10
click at [210, 7] on icon "button" at bounding box center [211, 5] width 6 height 6
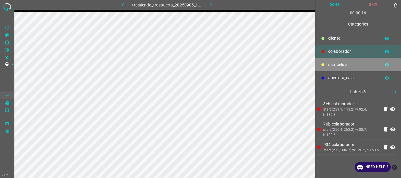
click at [327, 66] on div "uso_celular" at bounding box center [358, 64] width 86 height 13
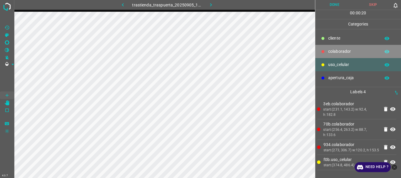
click at [325, 51] on div at bounding box center [323, 52] width 6 height 6
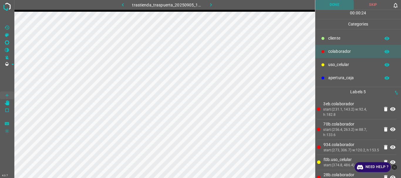
click at [334, 9] on button "Done" at bounding box center [334, 5] width 39 height 10
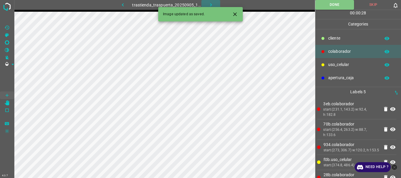
click at [210, 4] on icon "button" at bounding box center [211, 4] width 2 height 3
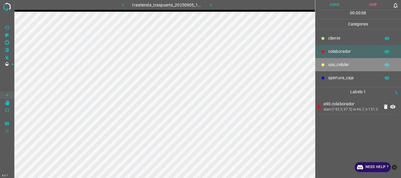
click at [351, 64] on p "uso_celular" at bounding box center [352, 65] width 49 height 6
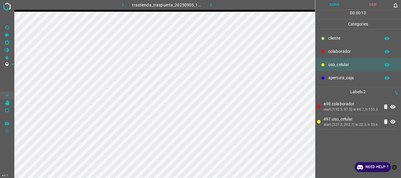
click at [331, 51] on p "colaborador" at bounding box center [352, 51] width 49 height 6
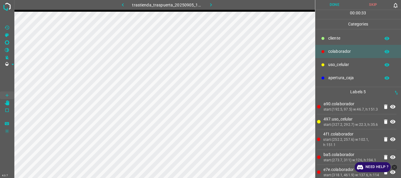
click at [322, 7] on button "Done" at bounding box center [334, 5] width 39 height 10
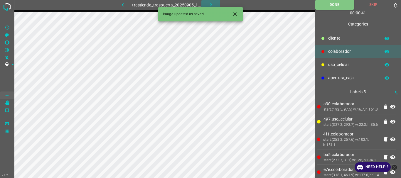
click at [208, 4] on icon "button" at bounding box center [211, 5] width 6 height 6
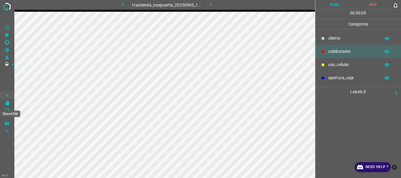
click at [9, 102] on icon "[Space] Edit" at bounding box center [7, 102] width 5 height 5
click at [8, 94] on icon "[Space] Draw" at bounding box center [6, 95] width 5 height 5
click at [327, 65] on div "uso_celular" at bounding box center [358, 64] width 86 height 13
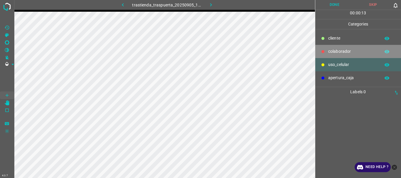
click at [325, 55] on div at bounding box center [323, 52] width 6 height 6
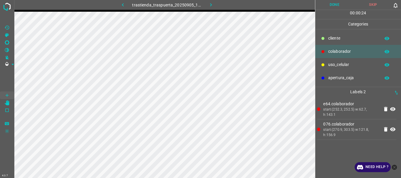
click at [340, 64] on p "uso_celular" at bounding box center [352, 65] width 49 height 6
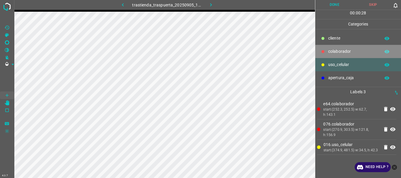
click at [341, 53] on p "colaborador" at bounding box center [352, 51] width 49 height 6
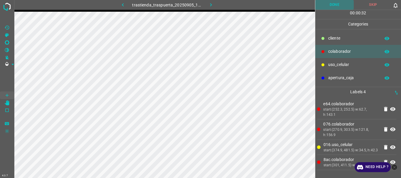
click at [332, 6] on button "Done" at bounding box center [334, 5] width 39 height 10
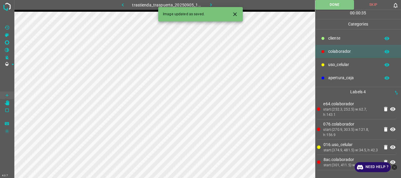
click at [210, 4] on icon "button" at bounding box center [211, 5] width 6 height 6
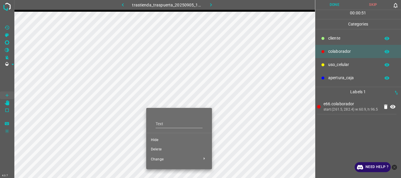
click at [166, 149] on span "Delete" at bounding box center [179, 149] width 56 height 5
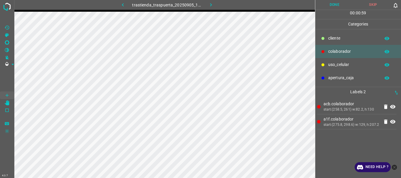
click at [325, 65] on div at bounding box center [323, 65] width 6 height 6
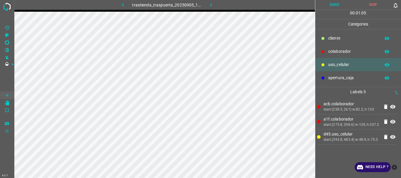
click at [330, 52] on p "colaborador" at bounding box center [352, 51] width 49 height 6
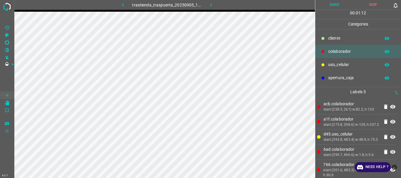
scroll to position [14, 0]
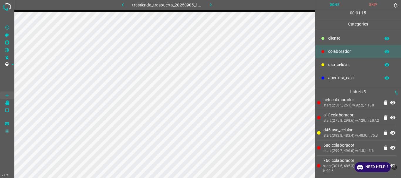
click at [336, 5] on button "Done" at bounding box center [334, 5] width 39 height 10
click at [9, 3] on img at bounding box center [7, 6] width 11 height 11
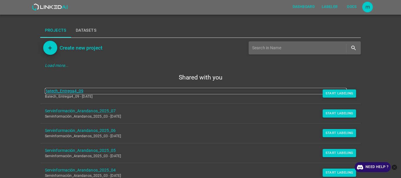
click at [66, 93] on link "Batech_Entrega4_09" at bounding box center [196, 91] width 302 height 6
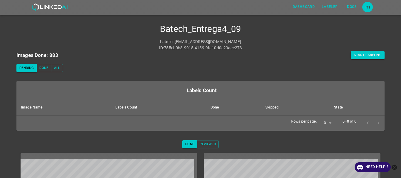
scroll to position [1, 0]
